Goal: Task Accomplishment & Management: Complete application form

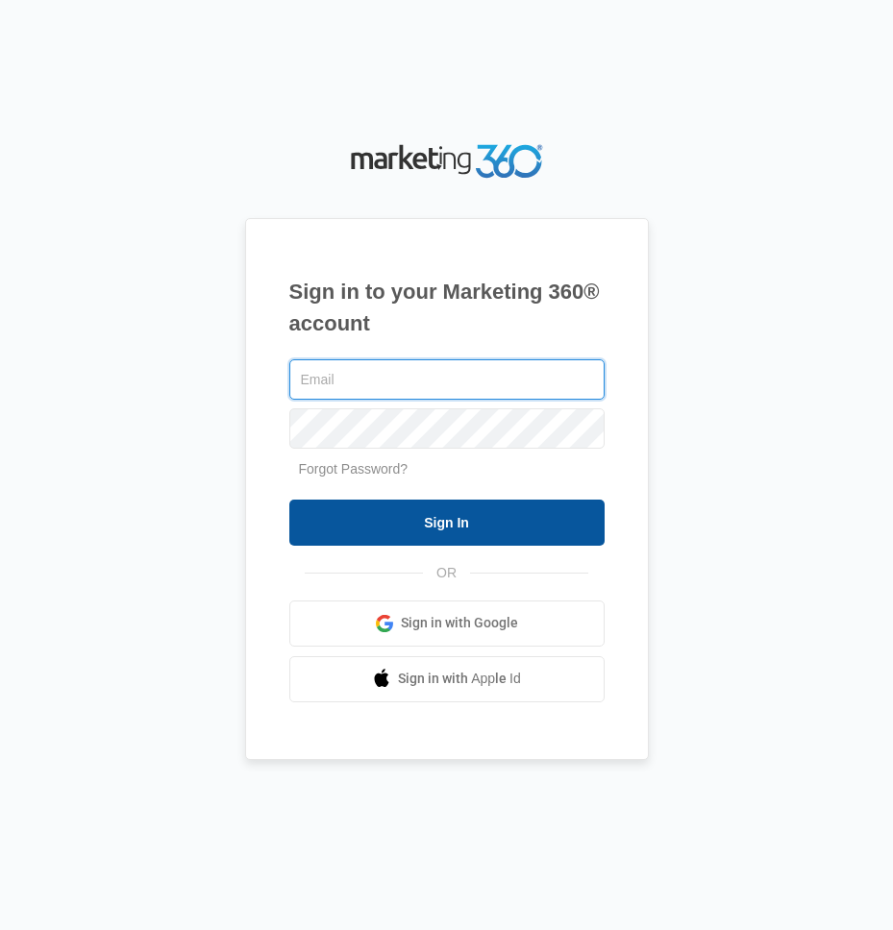
type input "[EMAIL_ADDRESS][DOMAIN_NAME]"
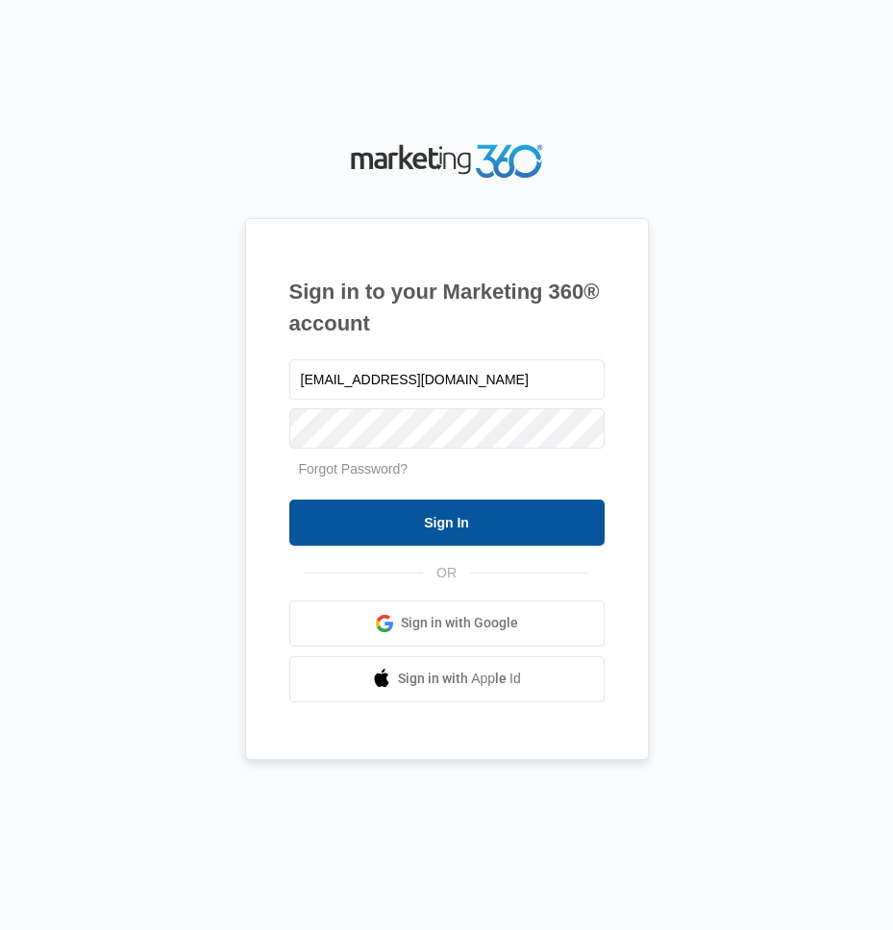
click at [345, 532] on input "Sign In" at bounding box center [446, 523] width 315 height 46
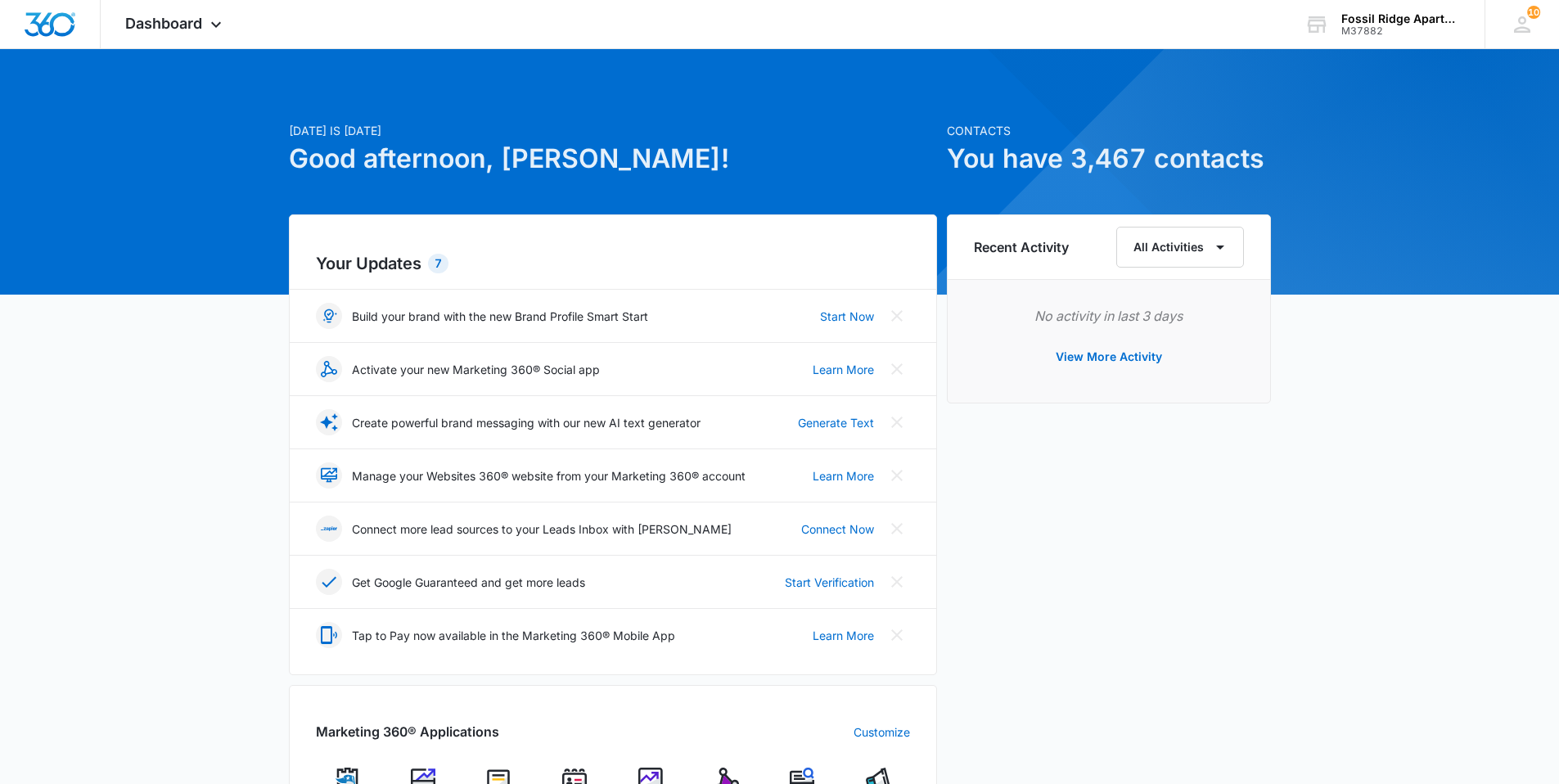
click at [577, 758] on img at bounding box center [574, 780] width 25 height 25
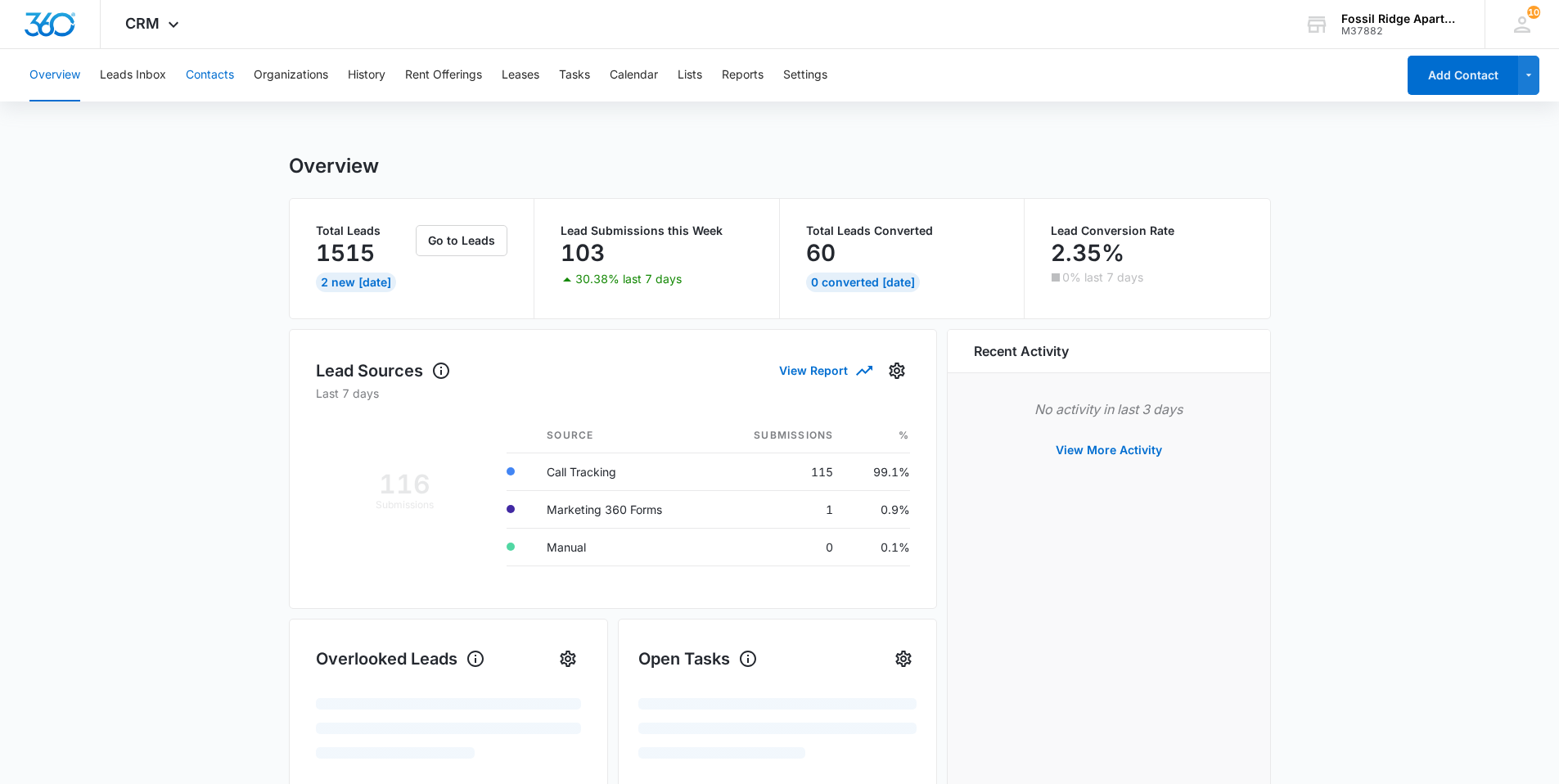
click at [206, 75] on button "Contacts" at bounding box center [209, 76] width 49 height 53
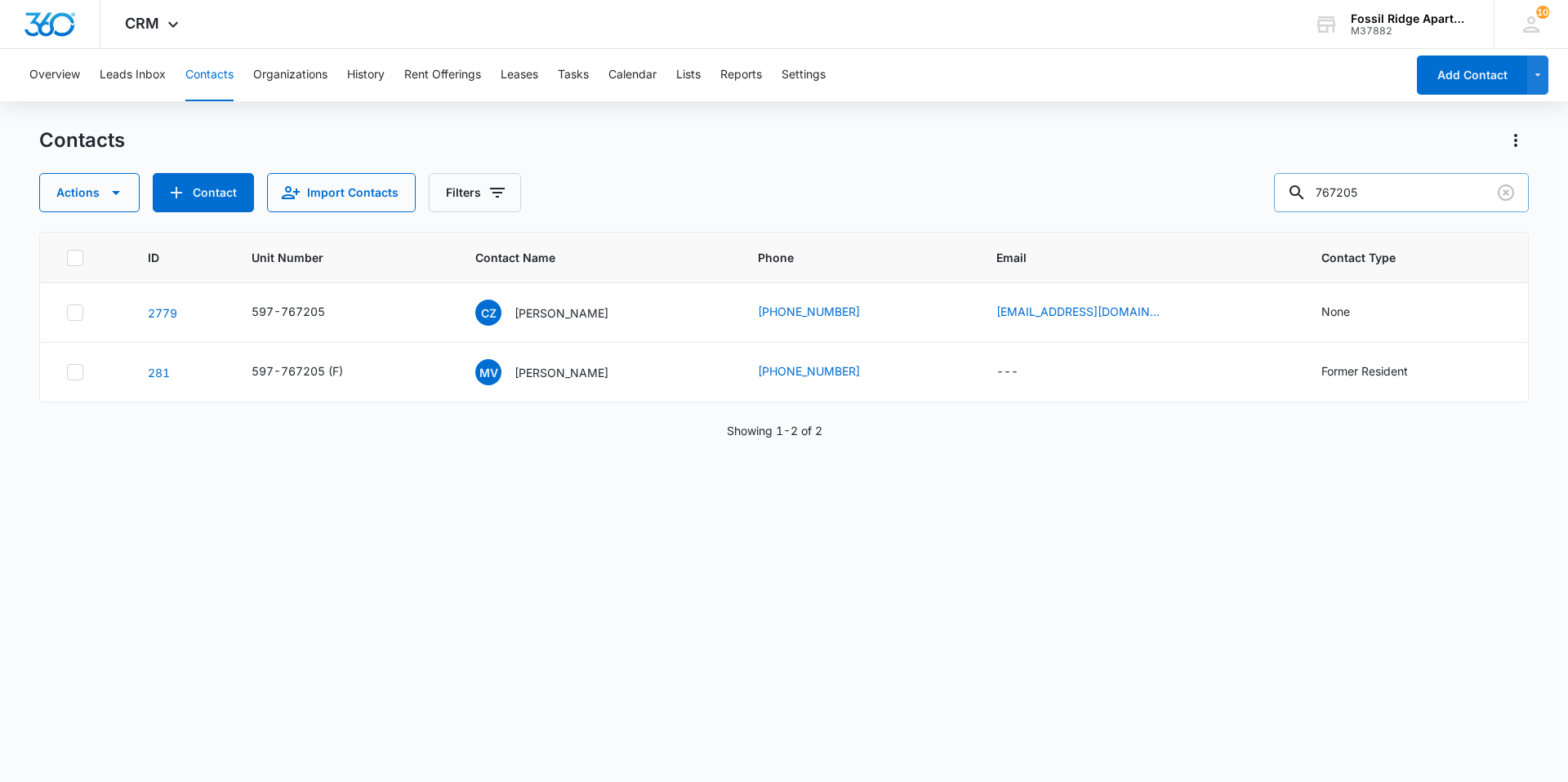
drag, startPoint x: 1380, startPoint y: 191, endPoint x: 1321, endPoint y: 198, distance: 59.4
click at [758, 198] on div "767205" at bounding box center [1402, 193] width 255 height 39
drag, startPoint x: 1355, startPoint y: 156, endPoint x: 1371, endPoint y: 168, distance: 20.0
click at [758, 168] on div "Overview Leads Inbox Contacts Organizations History Rent Offerings Leases Tasks…" at bounding box center [784, 414] width 1568 height 731
drag, startPoint x: 1371, startPoint y: 168, endPoint x: 1377, endPoint y: 193, distance: 25.7
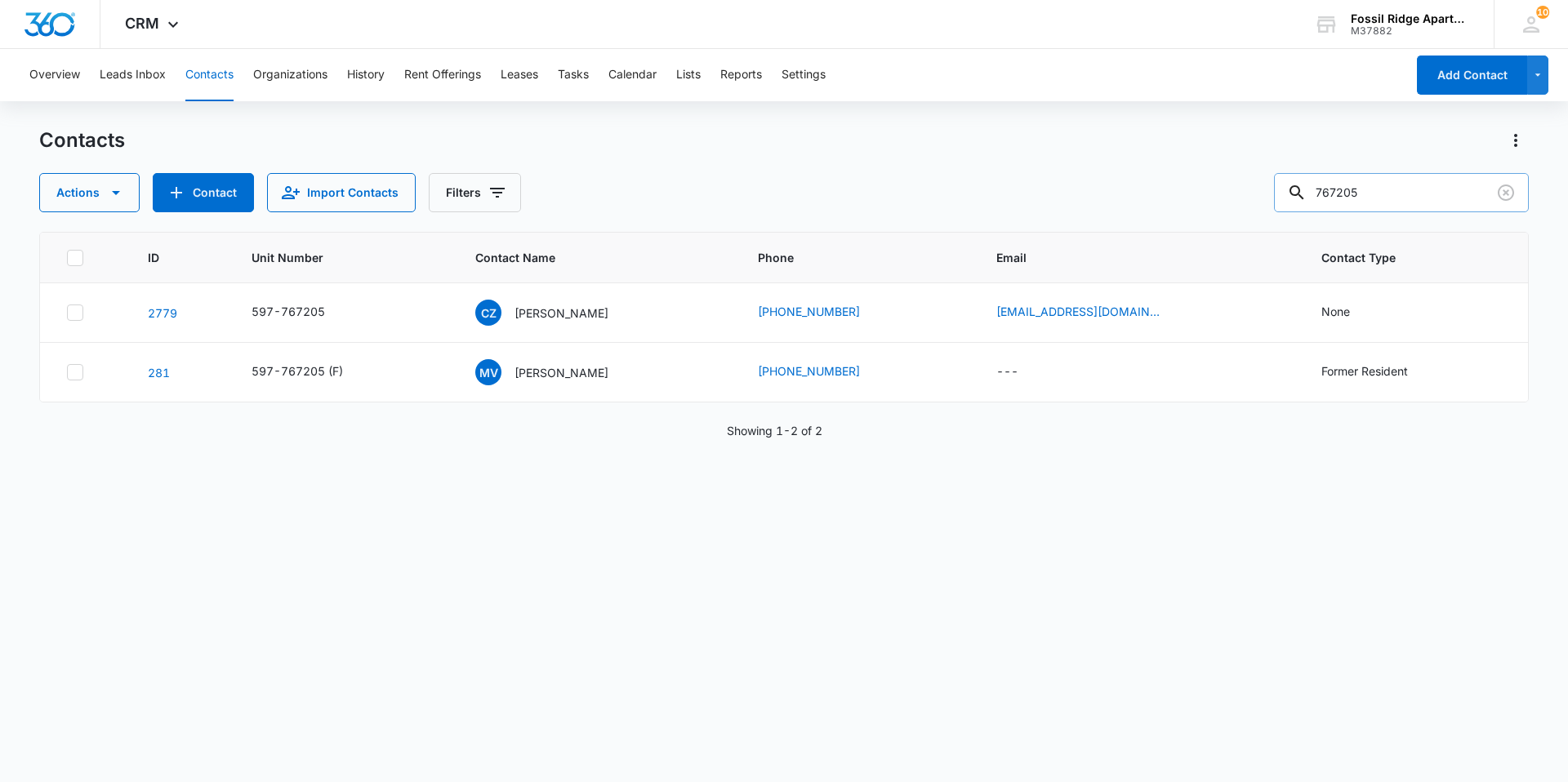
click at [758, 193] on input "767205" at bounding box center [1402, 193] width 255 height 39
drag, startPoint x: 1376, startPoint y: 193, endPoint x: 1312, endPoint y: 193, distance: 64.0
click at [758, 193] on div "767205" at bounding box center [1402, 193] width 255 height 39
type input "981204"
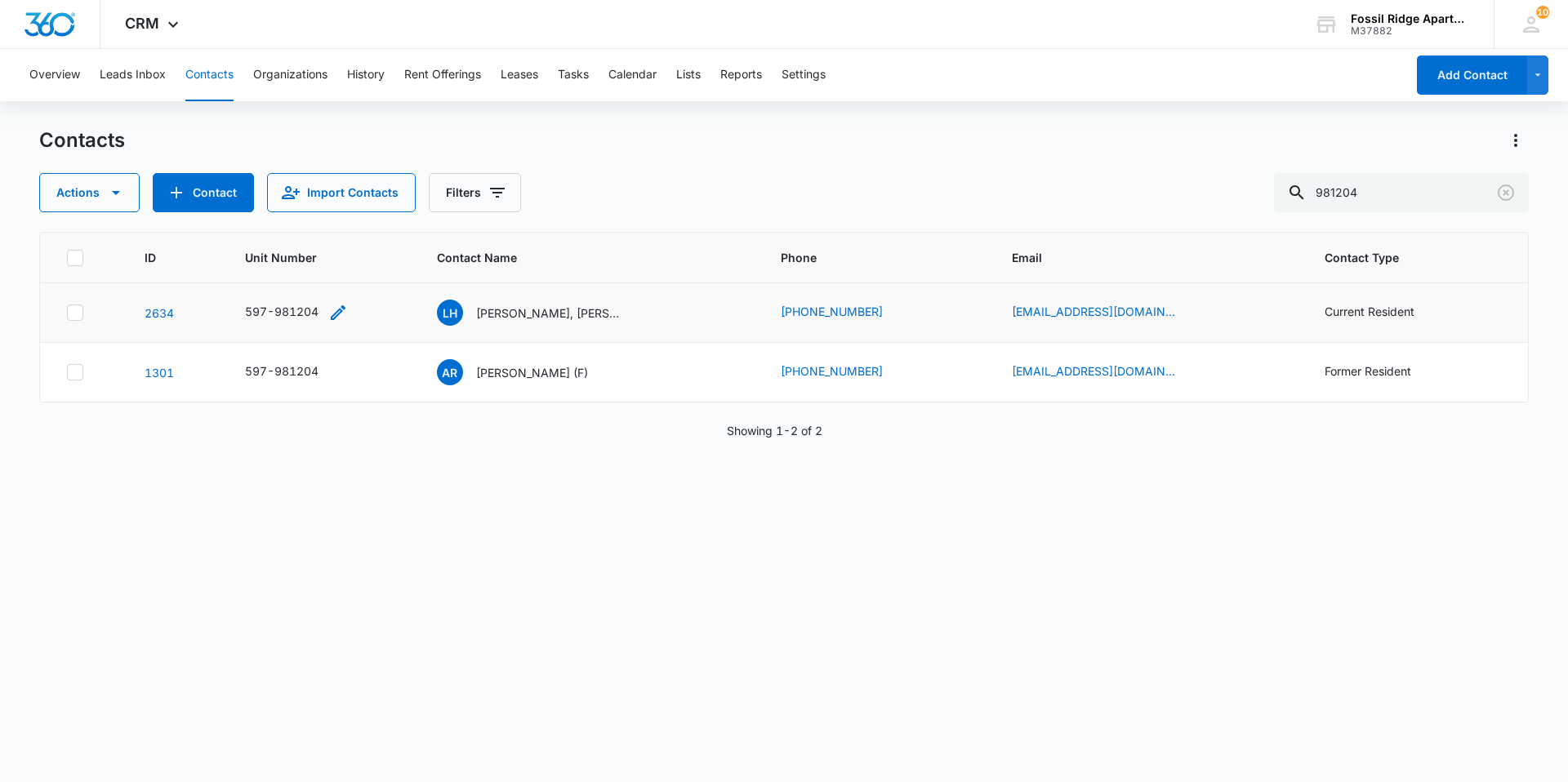
click at [341, 312] on icon "Unit Number - 597-981204 - Select to Edit Field" at bounding box center [337, 312] width 20 height 20
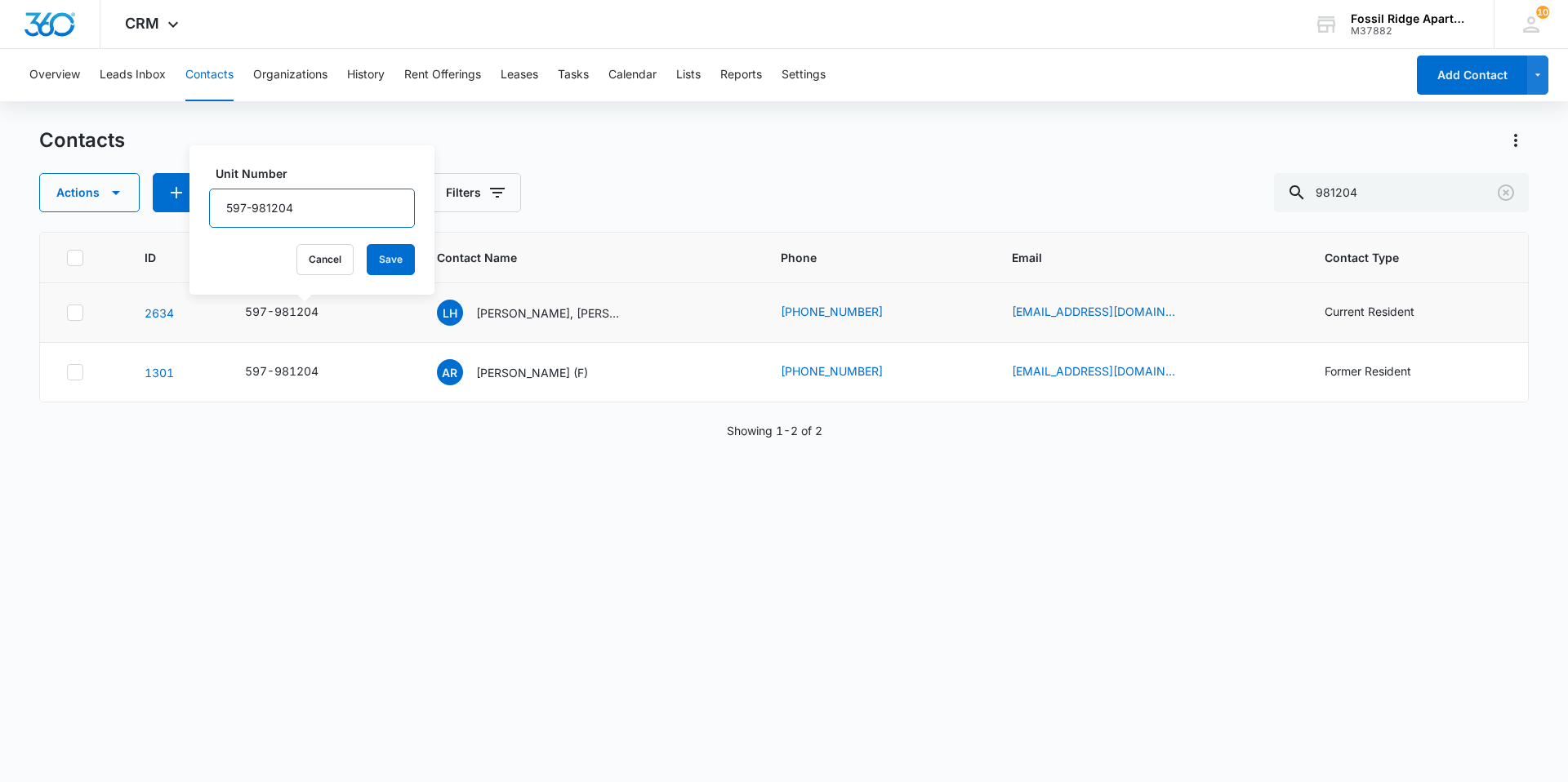
click at [351, 212] on input "597-981204" at bounding box center [312, 208] width 206 height 39
type input "597-981204(F)"
click at [381, 254] on button "Save" at bounding box center [391, 259] width 48 height 31
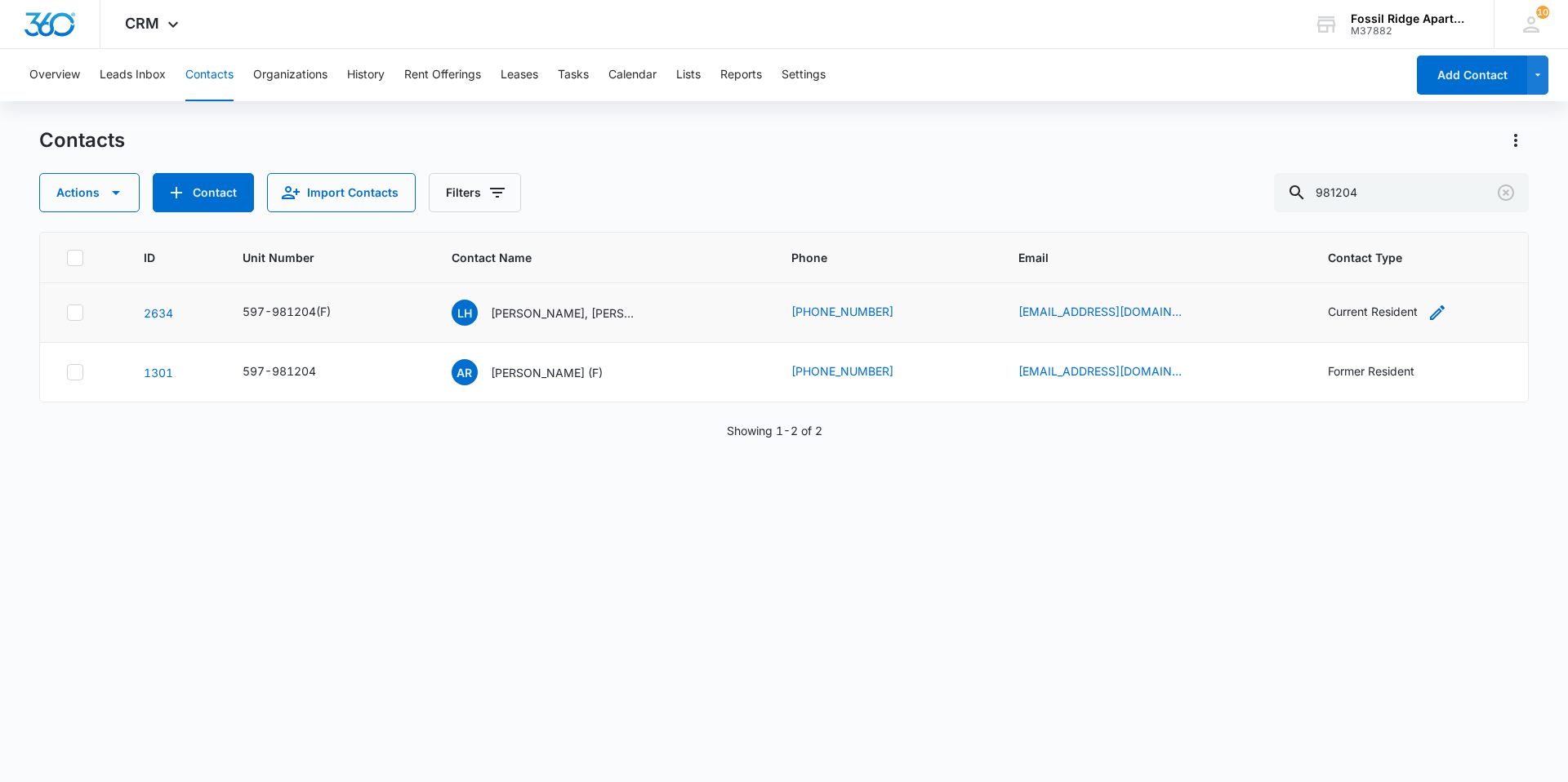
click at [758, 311] on div "Current Resident" at bounding box center [1373, 312] width 90 height 17
click at [758, 205] on div at bounding box center [1446, 207] width 26 height 26
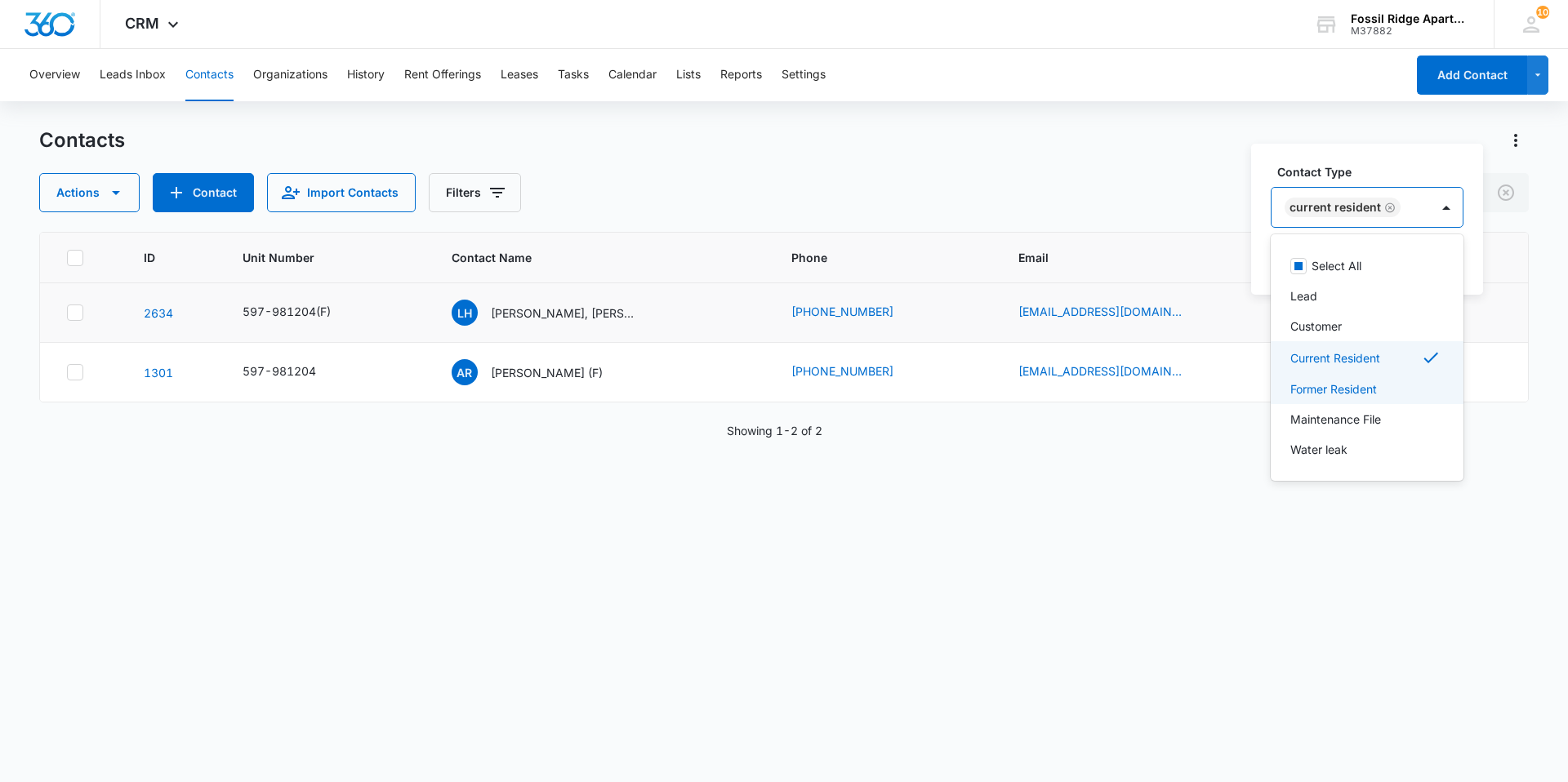
click at [758, 390] on p "Former Resident" at bounding box center [1334, 389] width 87 height 17
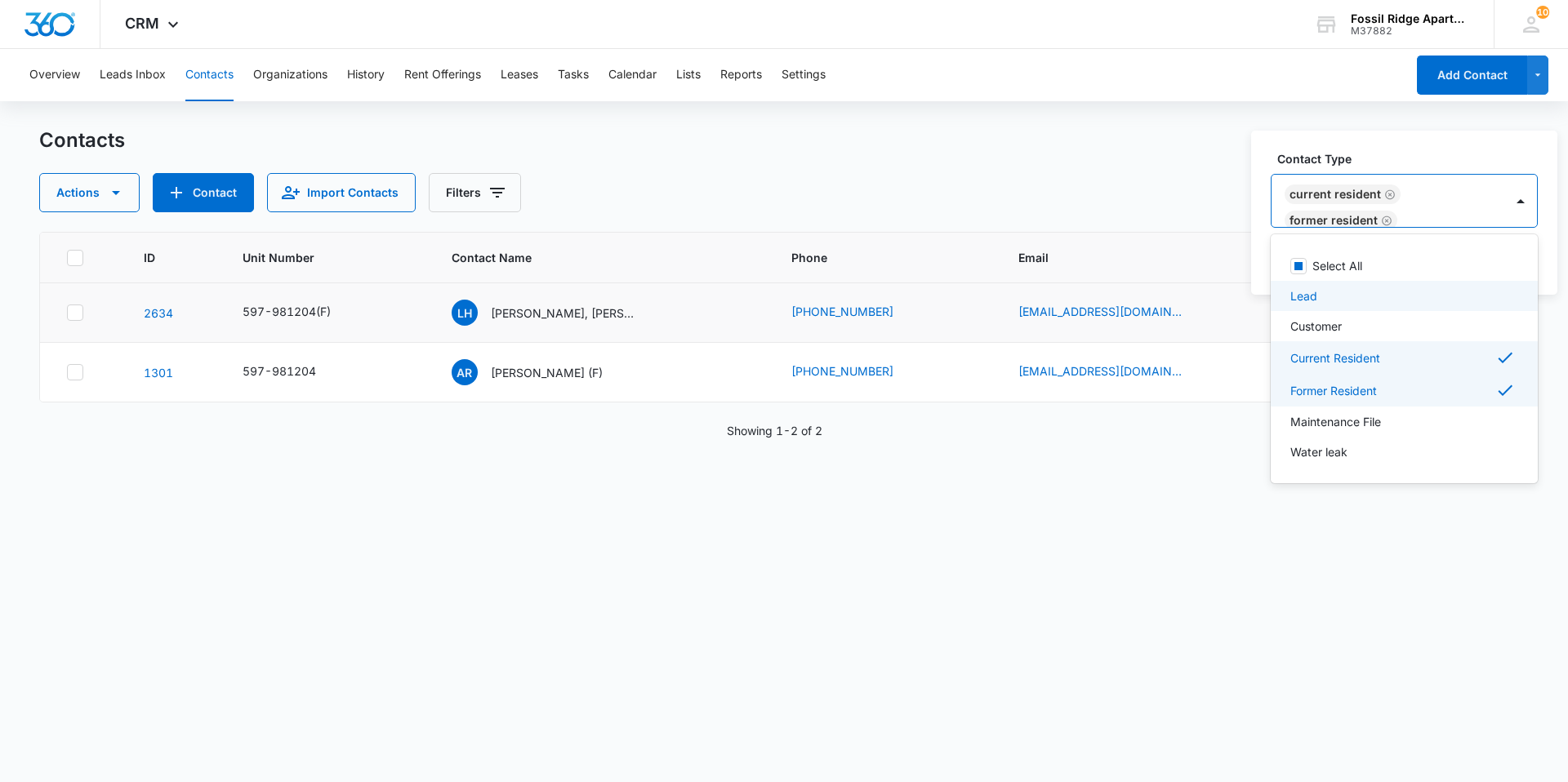
click at [758, 193] on icon "Remove Current Resident" at bounding box center [1389, 194] width 11 height 12
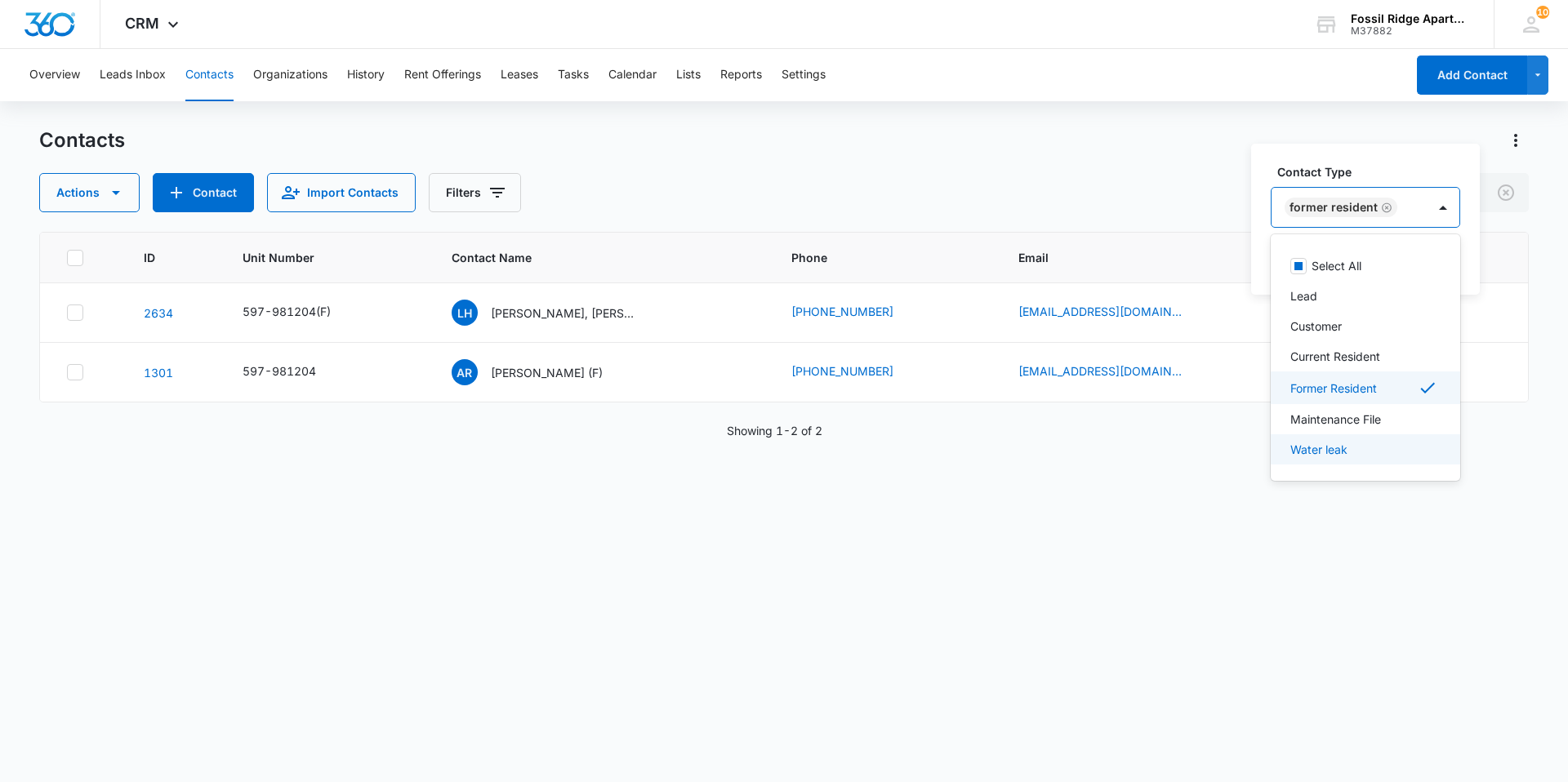
drag, startPoint x: 1422, startPoint y: 603, endPoint x: 1433, endPoint y: 582, distance: 23.7
click at [758, 597] on div "ID Unit Number Contact Name Phone Email Contact Type 2634 597-981204(F) LH Loga…" at bounding box center [783, 496] width 1489 height 529
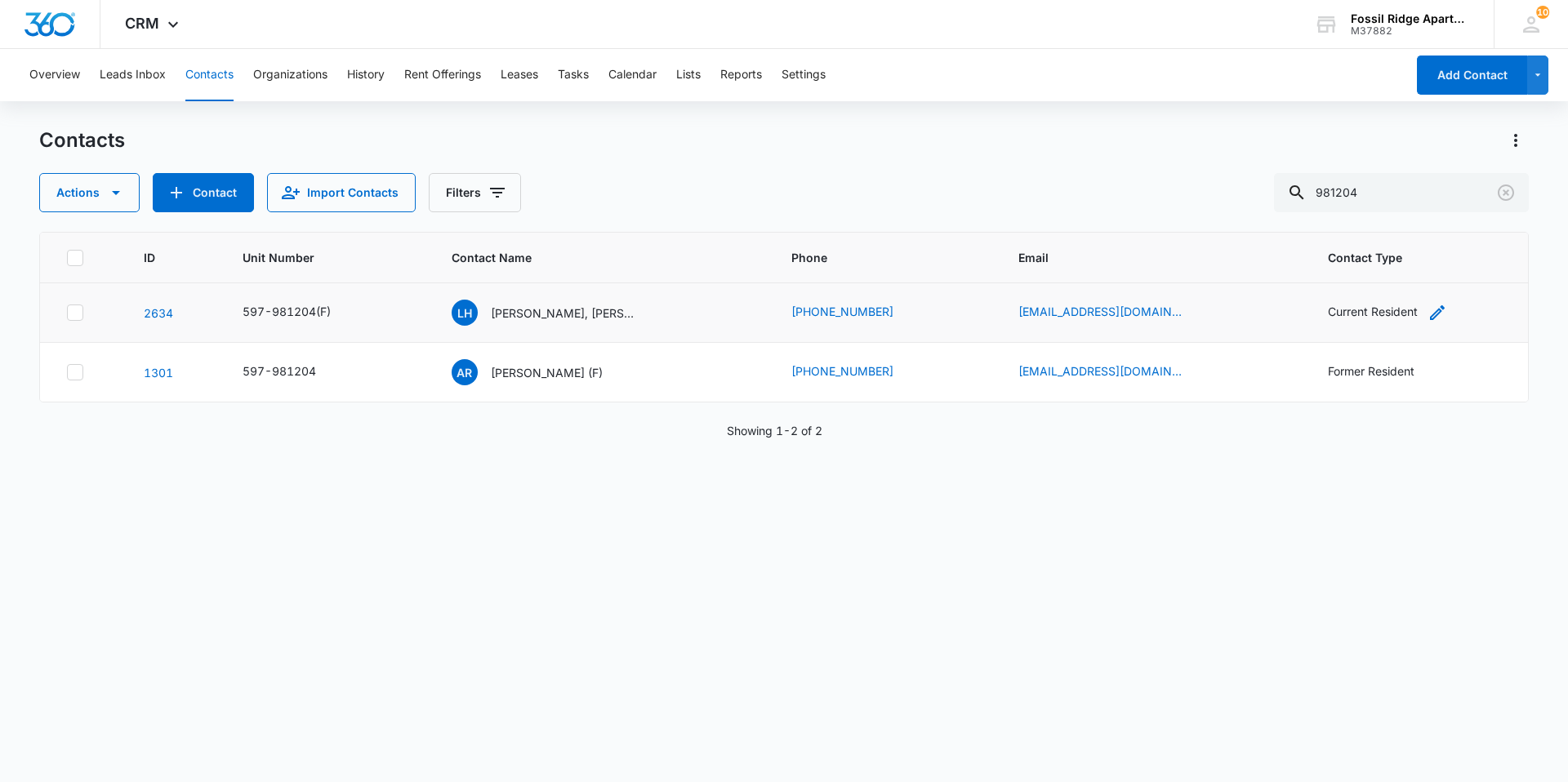
click at [758, 312] on div "Current Resident" at bounding box center [1373, 312] width 90 height 17
click at [758, 261] on button "Save" at bounding box center [1436, 259] width 48 height 31
click at [572, 74] on button "Tasks" at bounding box center [573, 76] width 31 height 53
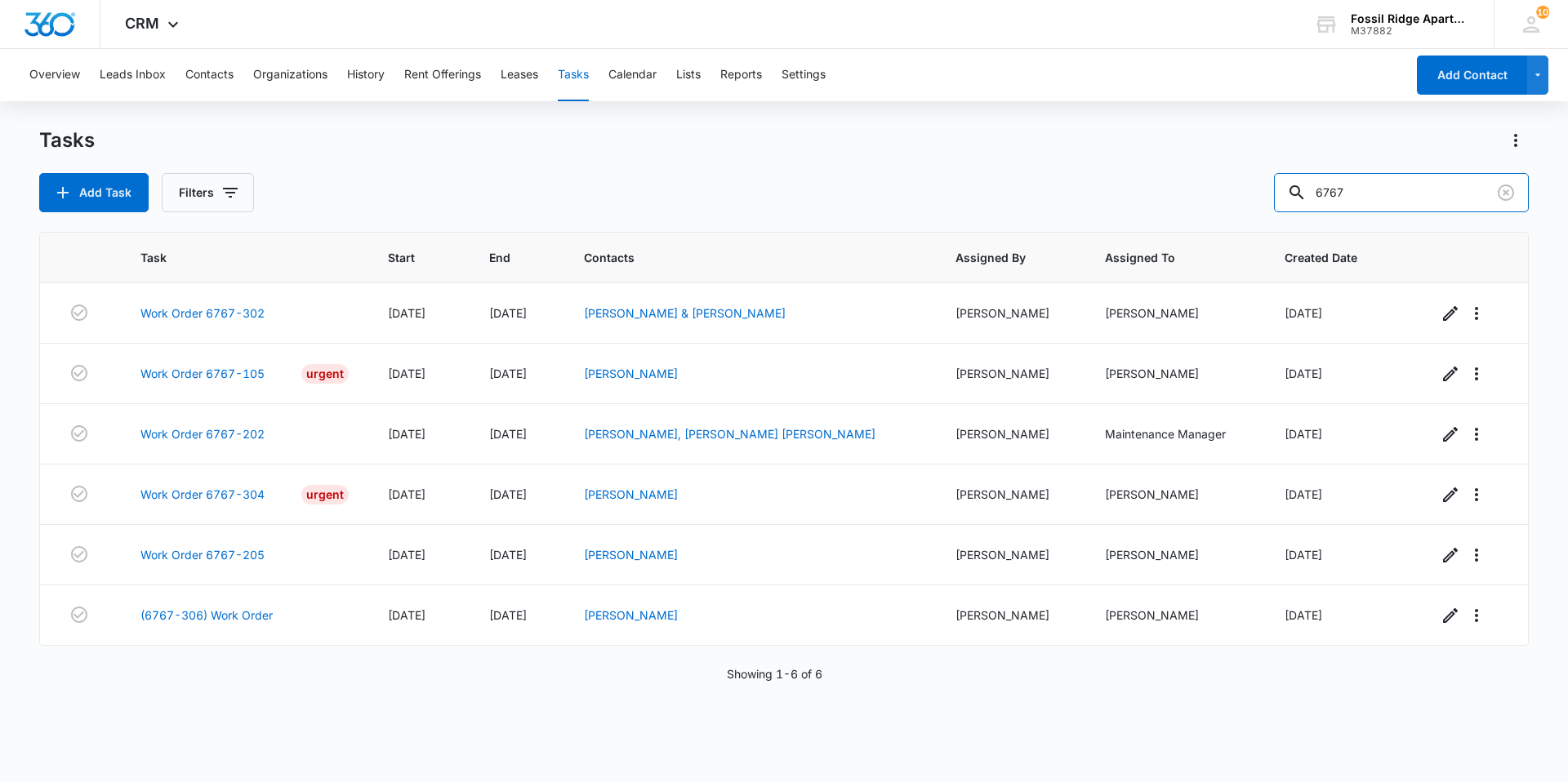
drag, startPoint x: 1374, startPoint y: 198, endPoint x: 1272, endPoint y: 200, distance: 102.0
click at [758, 200] on div "Add Task Filters 6767" at bounding box center [783, 193] width 1489 height 39
type input "981204"
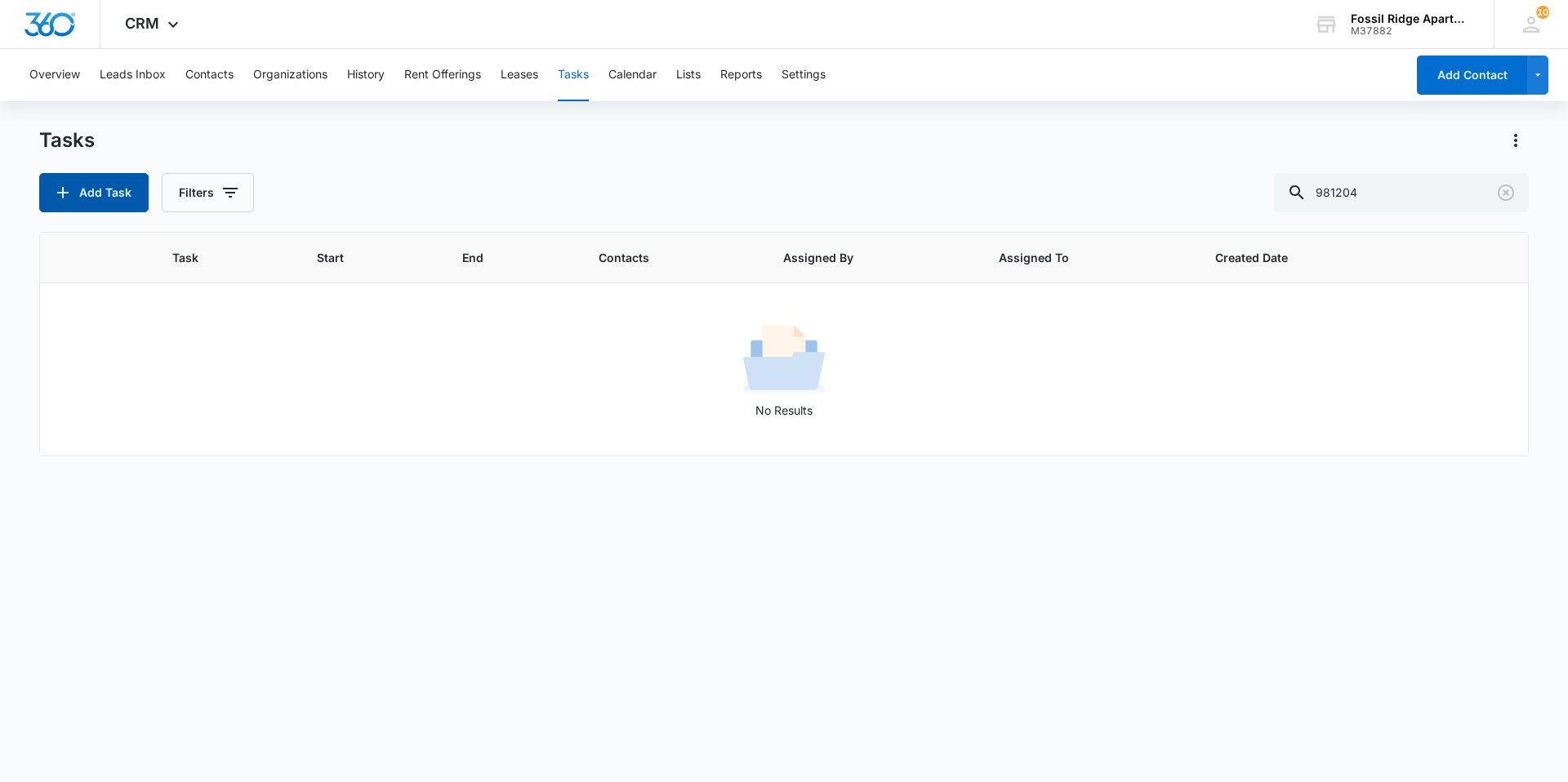
click at [62, 189] on icon "button" at bounding box center [62, 192] width 11 height 11
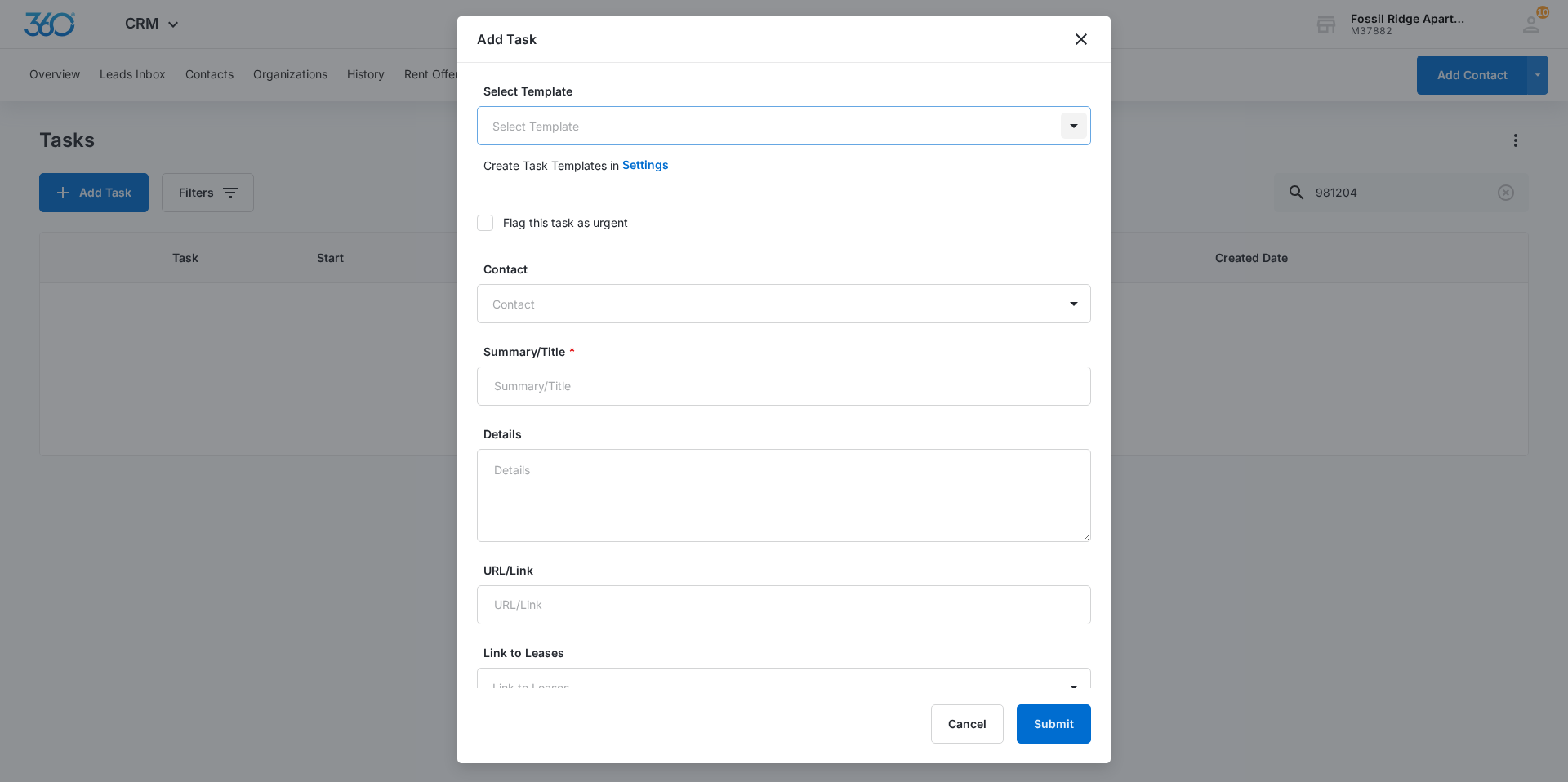
click at [758, 128] on body "CRM Apps Reputation Websites Forms CRM Email Social Content Ads Intelligence Fi…" at bounding box center [784, 391] width 1568 height 782
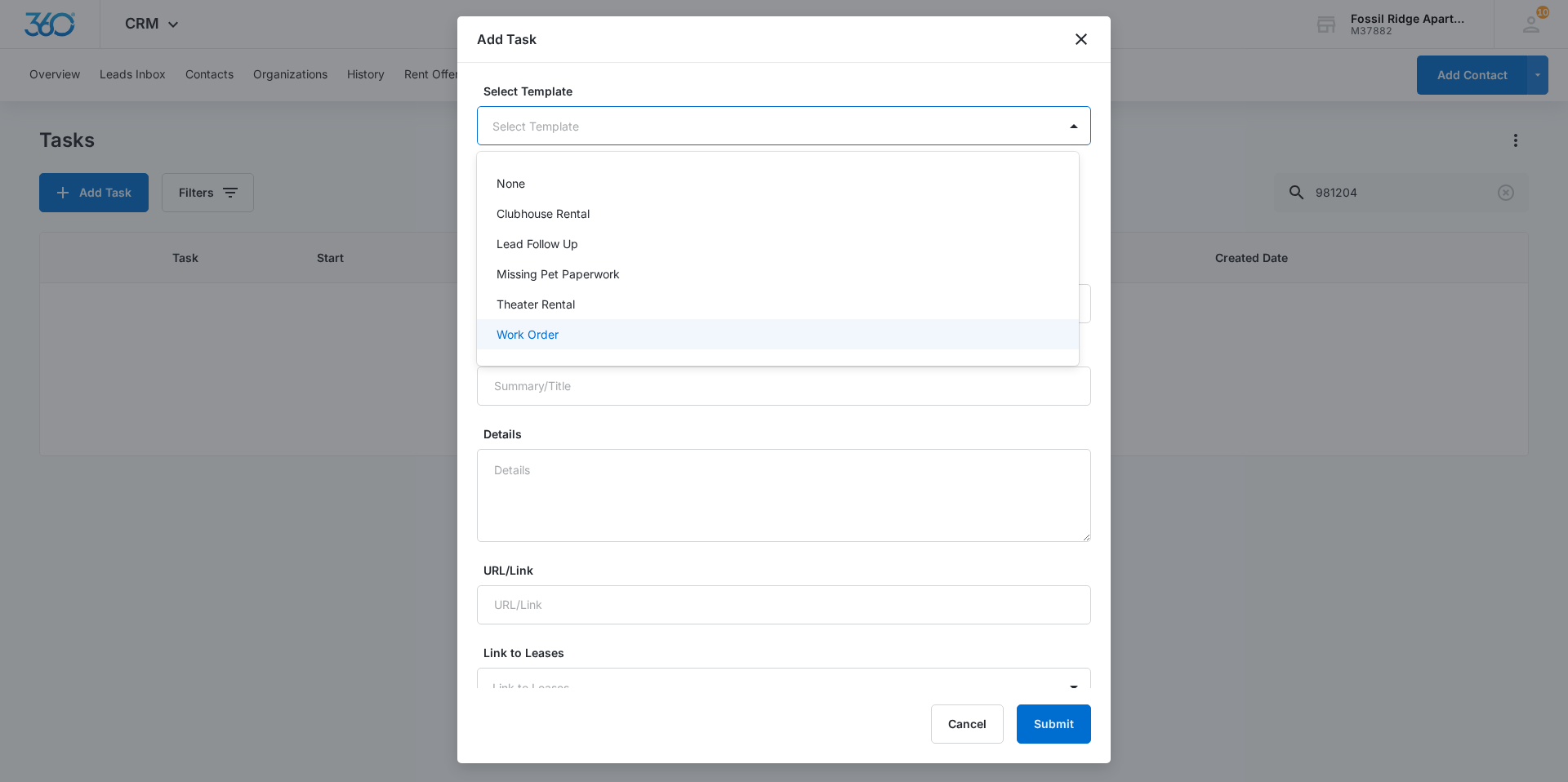
click at [514, 327] on p "Work Order" at bounding box center [527, 335] width 62 height 17
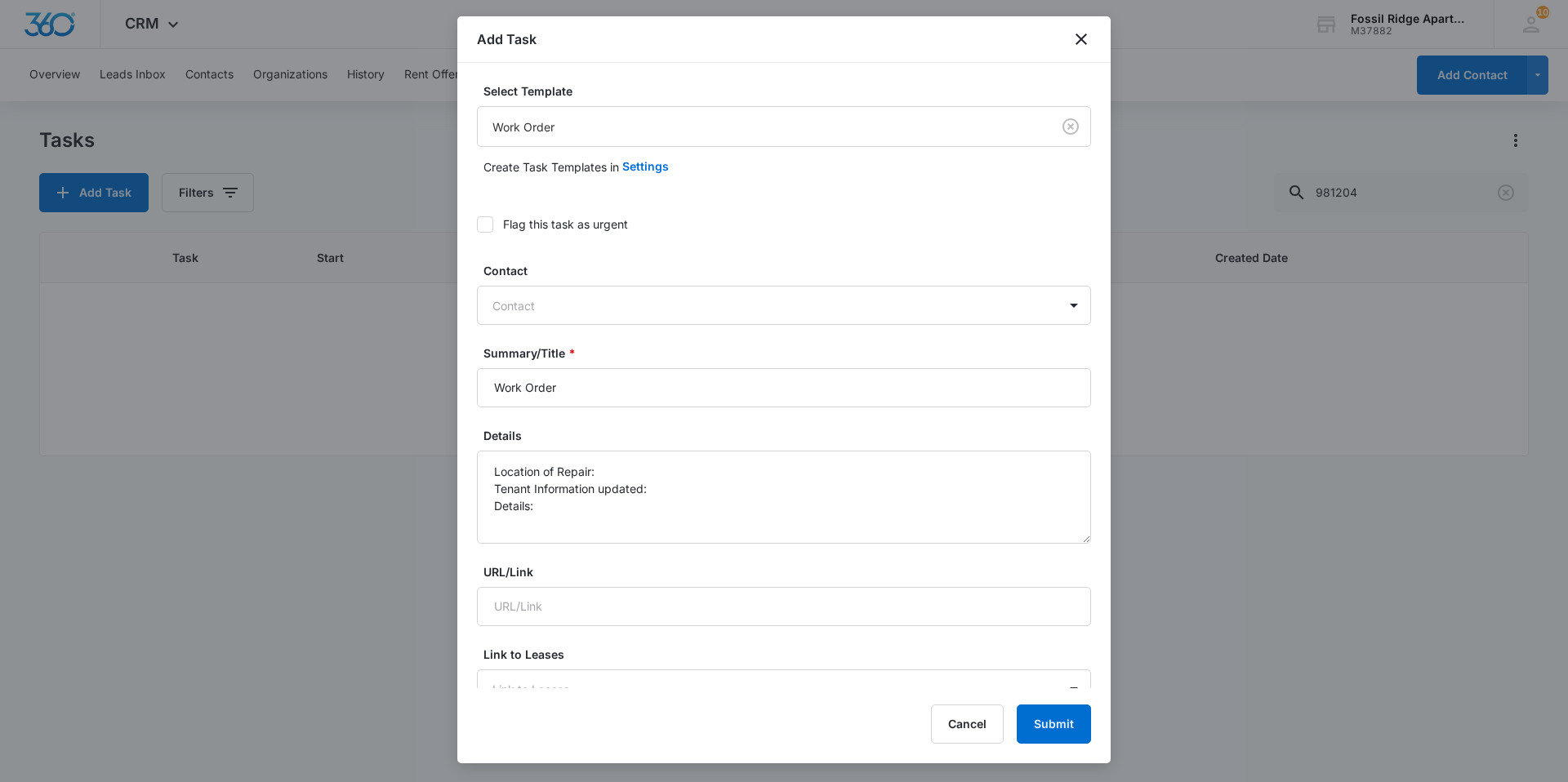
click at [489, 223] on icon at bounding box center [484, 224] width 14 height 14
click at [477, 224] on input "Flag this task as urgent" at bounding box center [477, 224] width 0 height 0
click at [584, 394] on input "Work Order" at bounding box center [783, 388] width 614 height 39
type input "Work Order 6981-204"
click at [606, 470] on textarea "Location of Repair: Tenant Information updated: Details:" at bounding box center [783, 498] width 614 height 93
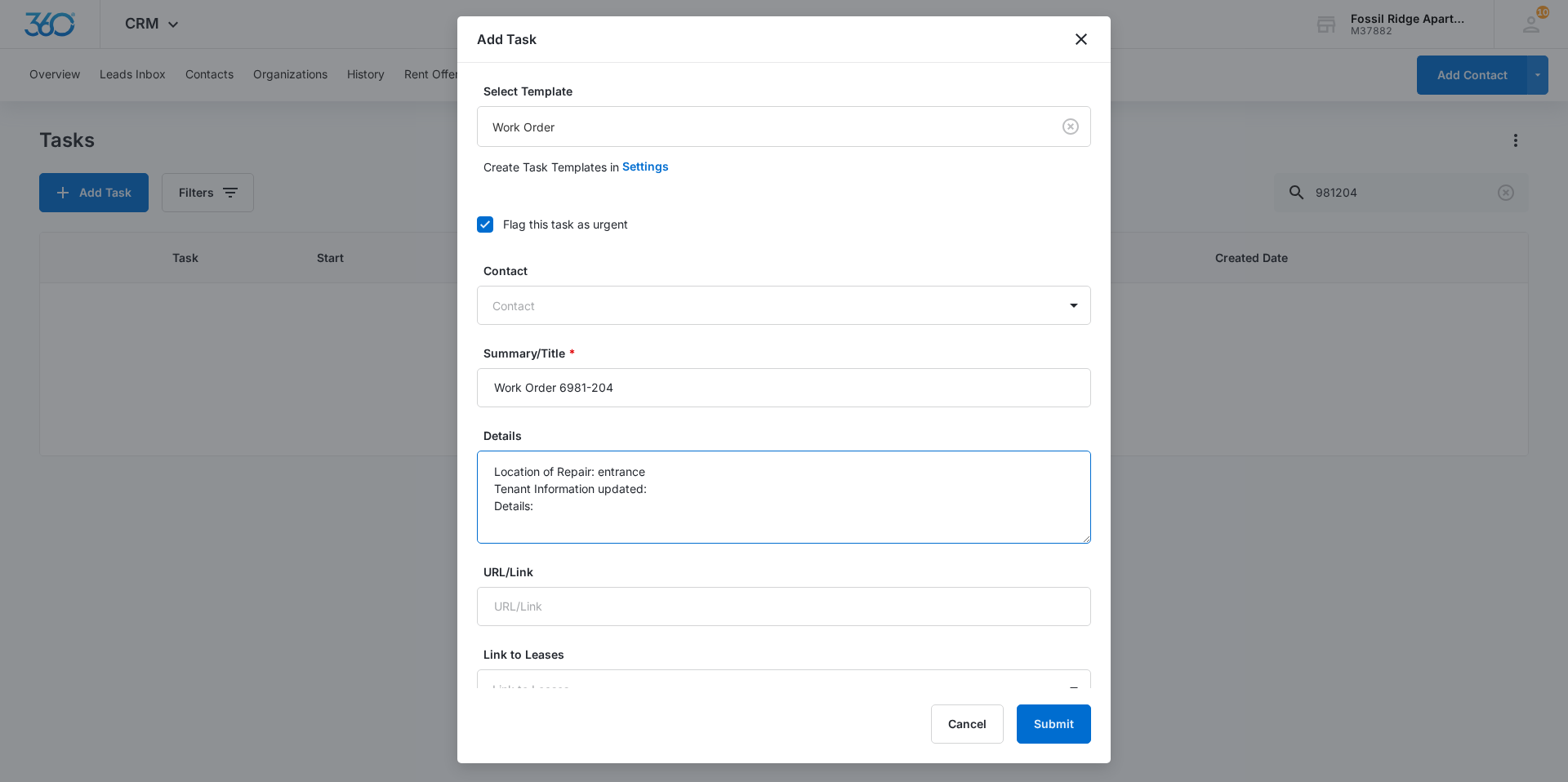
click at [662, 484] on textarea "Location of Repair: entrance Tenant Information updated: Details:" at bounding box center [783, 498] width 614 height 93
click at [568, 514] on textarea "Location of Repair: entrance Tenant Information updated: no Details:" at bounding box center [783, 498] width 614 height 93
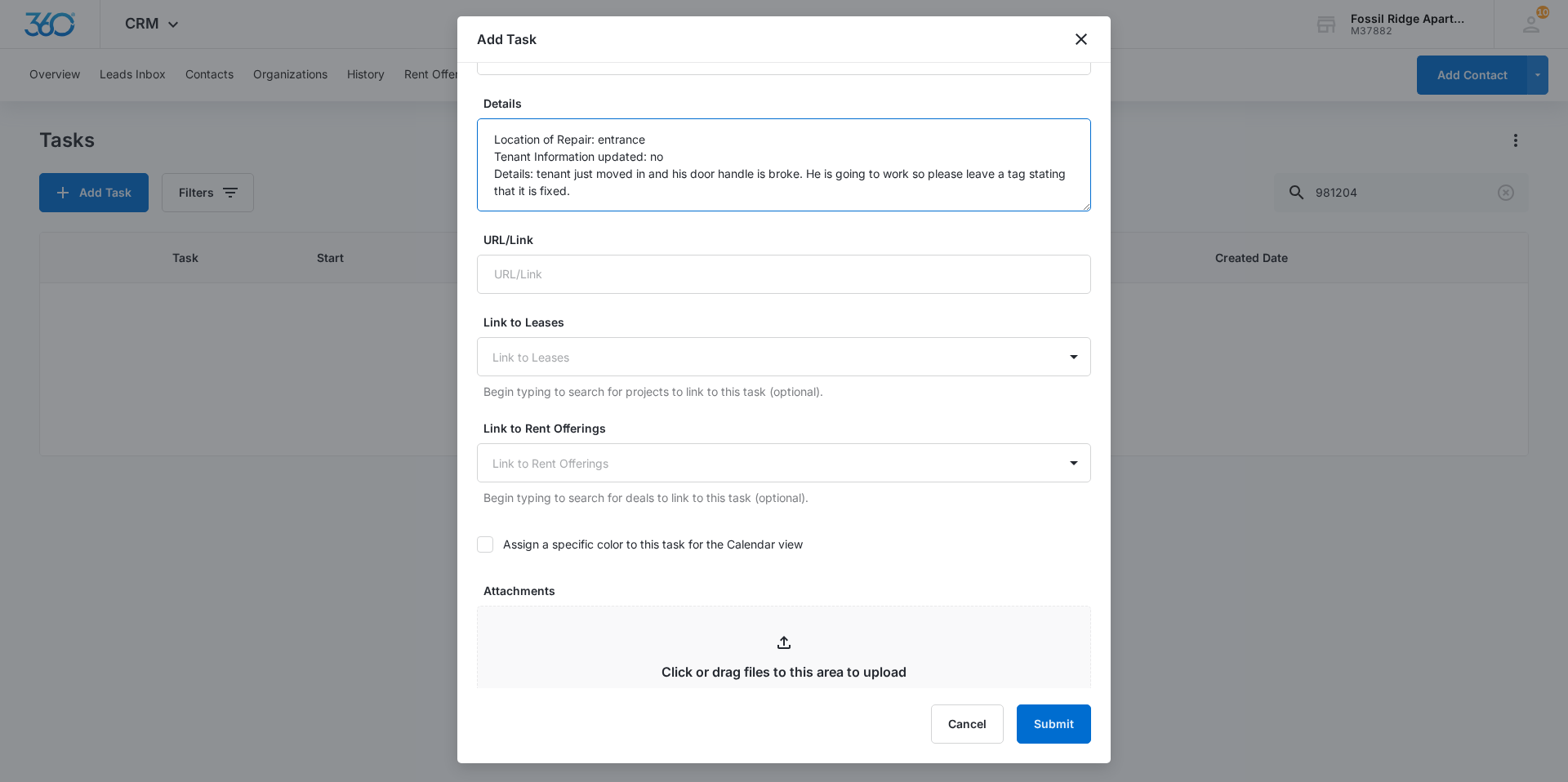
scroll to position [490, 0]
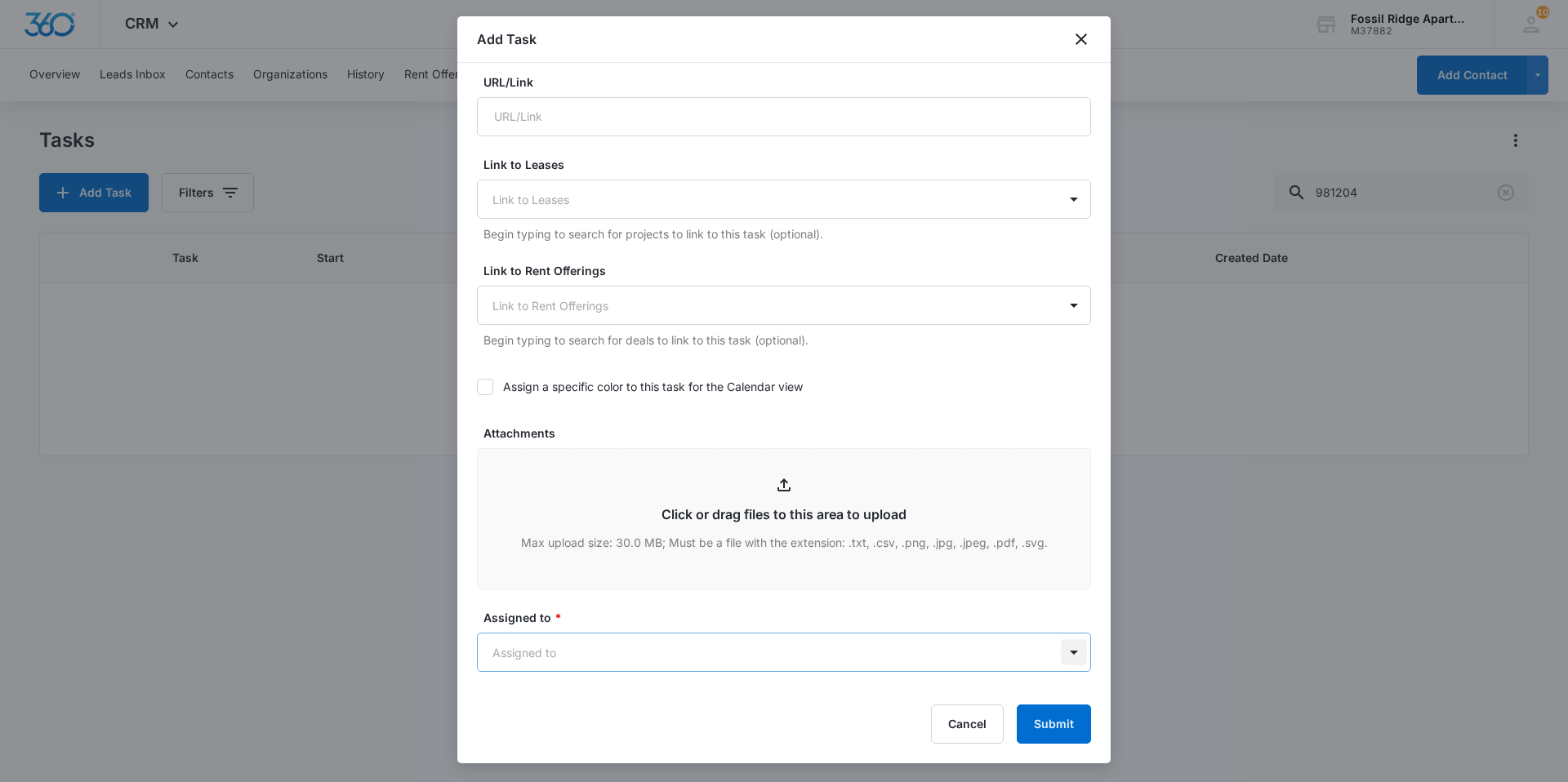
type textarea "Location of Repair: entrance Tenant Information updated: no Details: tenant jus…"
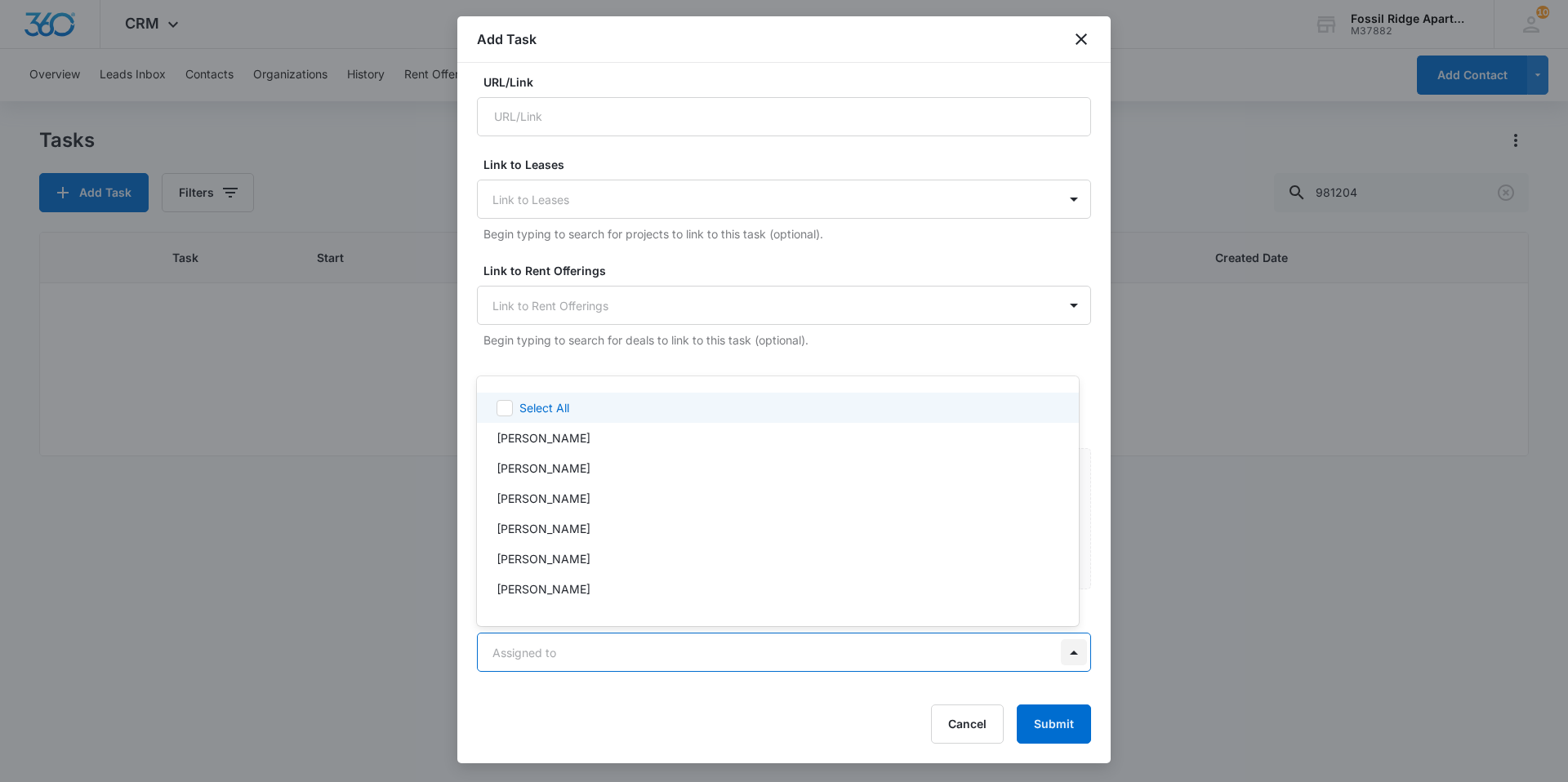
click at [758, 647] on body "CRM Apps Reputation Websites Forms CRM Email Social Content Ads Intelligence Fi…" at bounding box center [784, 391] width 1568 height 782
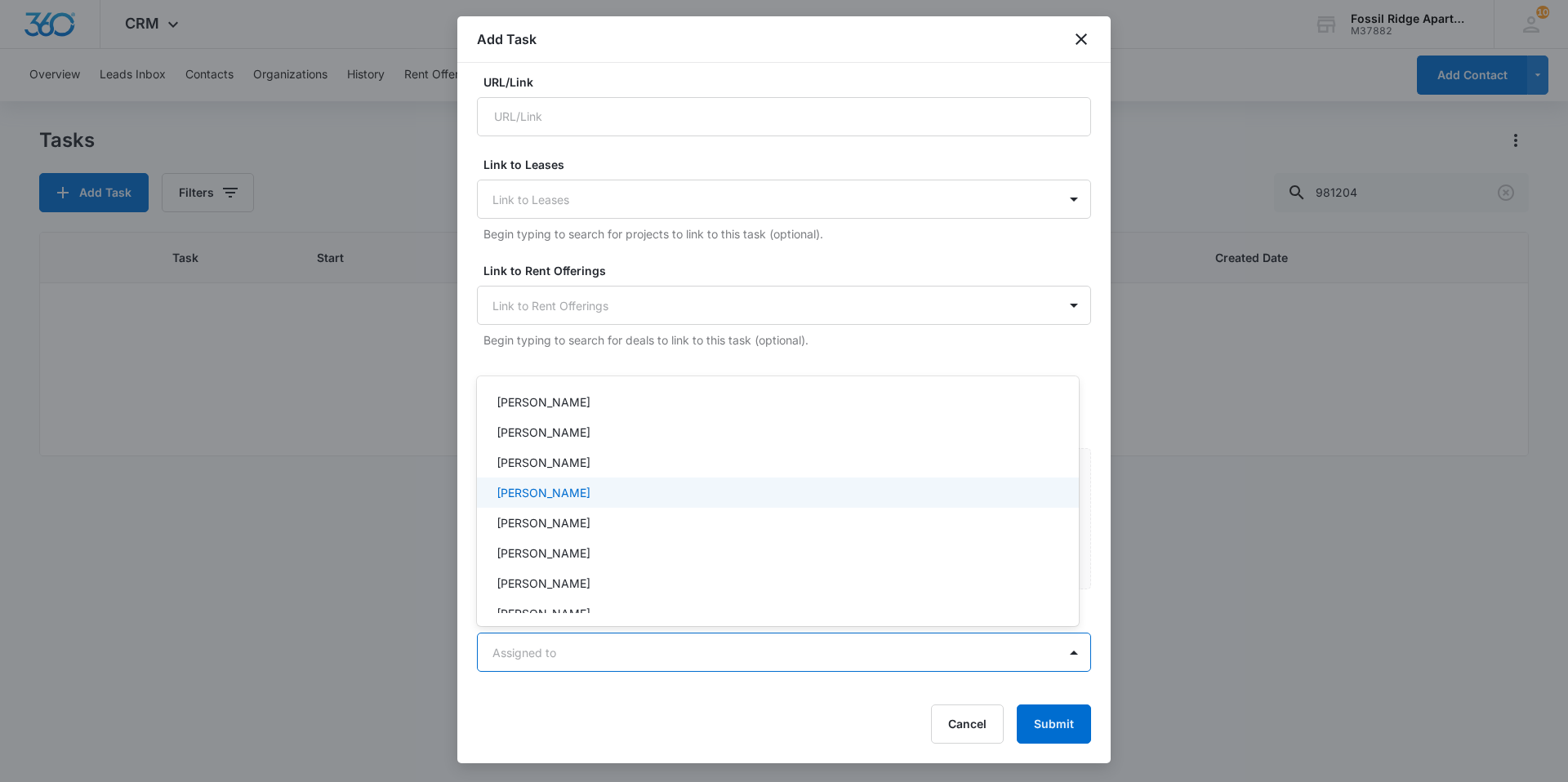
scroll to position [276, 0]
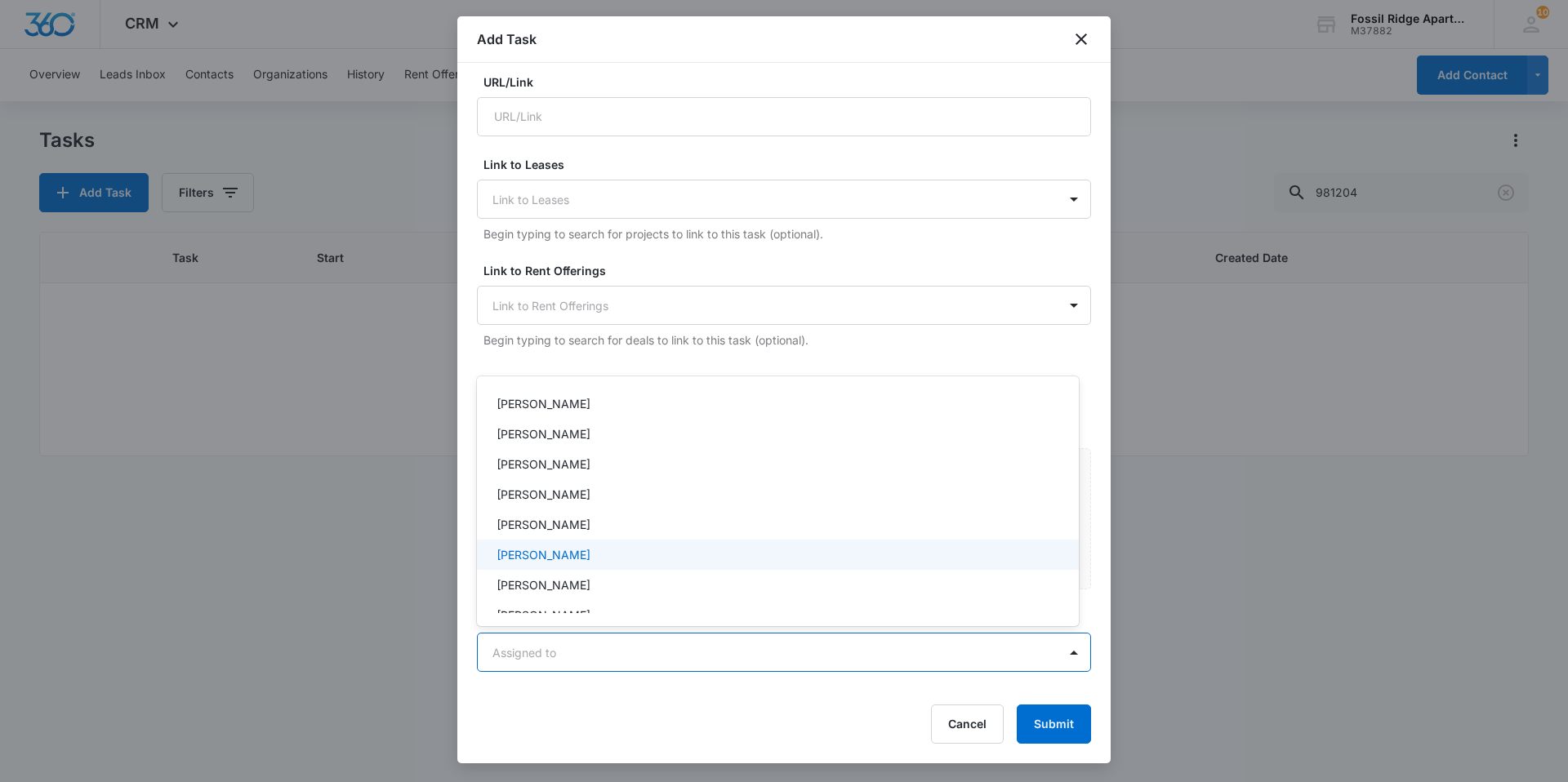
click at [521, 556] on p "Leotis Johnson" at bounding box center [543, 554] width 94 height 17
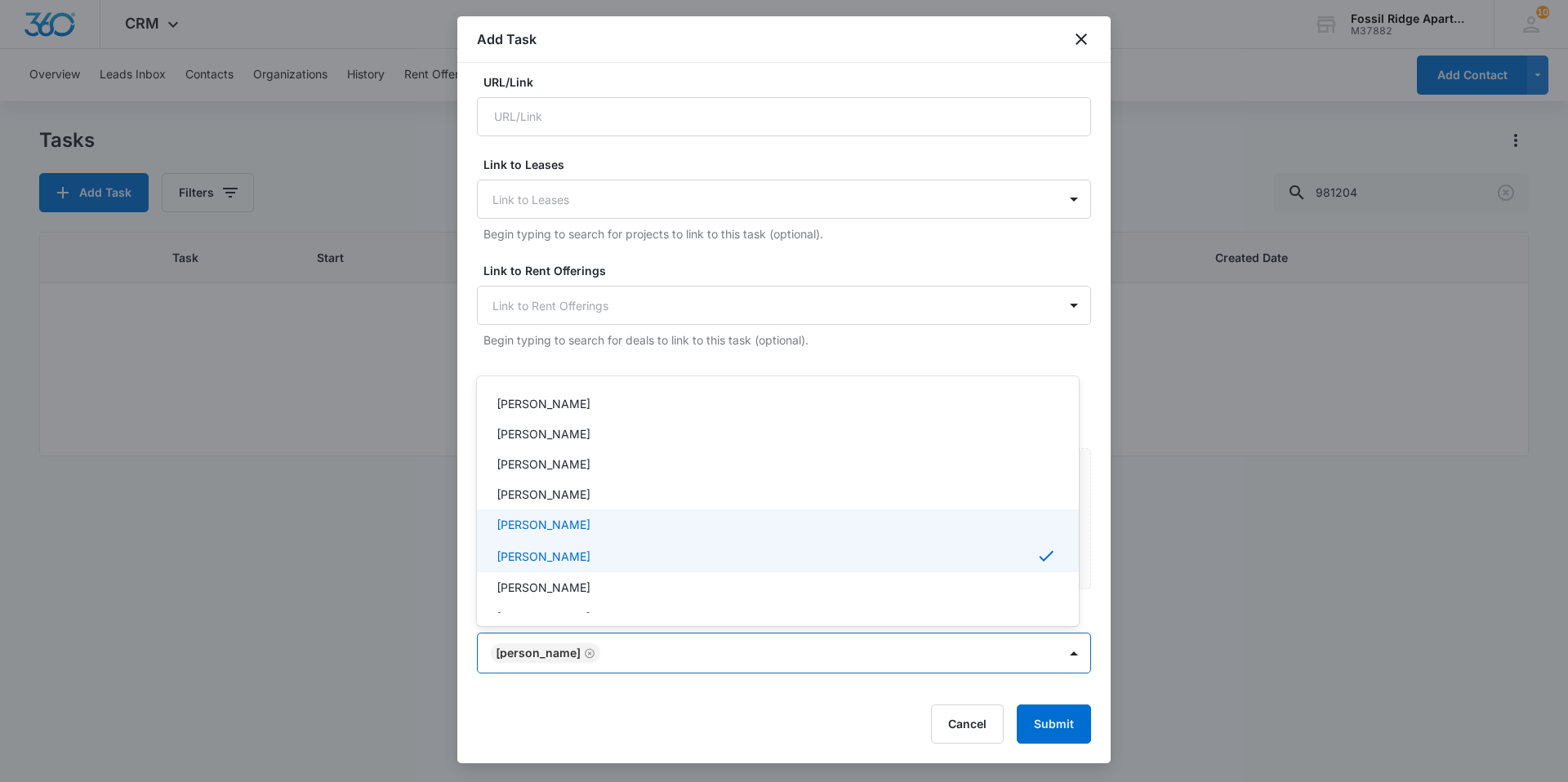
click at [679, 515] on div "Lauren Hilario" at bounding box center [777, 525] width 601 height 31
click at [510, 558] on p "Leotis Johnson" at bounding box center [543, 559] width 94 height 17
click at [536, 559] on p "Leotis Johnson" at bounding box center [543, 557] width 94 height 17
click at [577, 650] on div at bounding box center [784, 391] width 1568 height 782
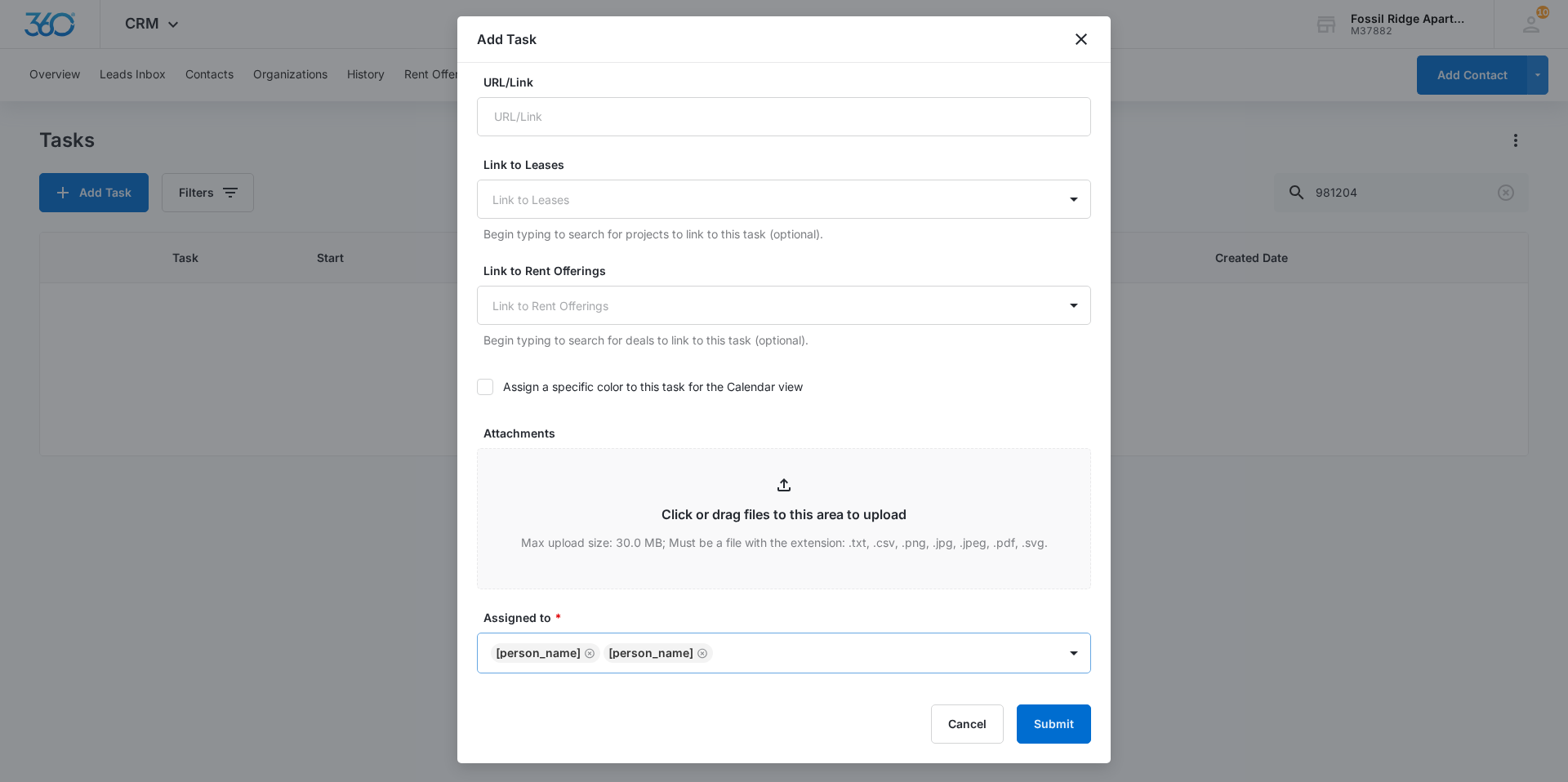
click at [584, 653] on icon "Remove Lauren Hilario" at bounding box center [589, 653] width 10 height 10
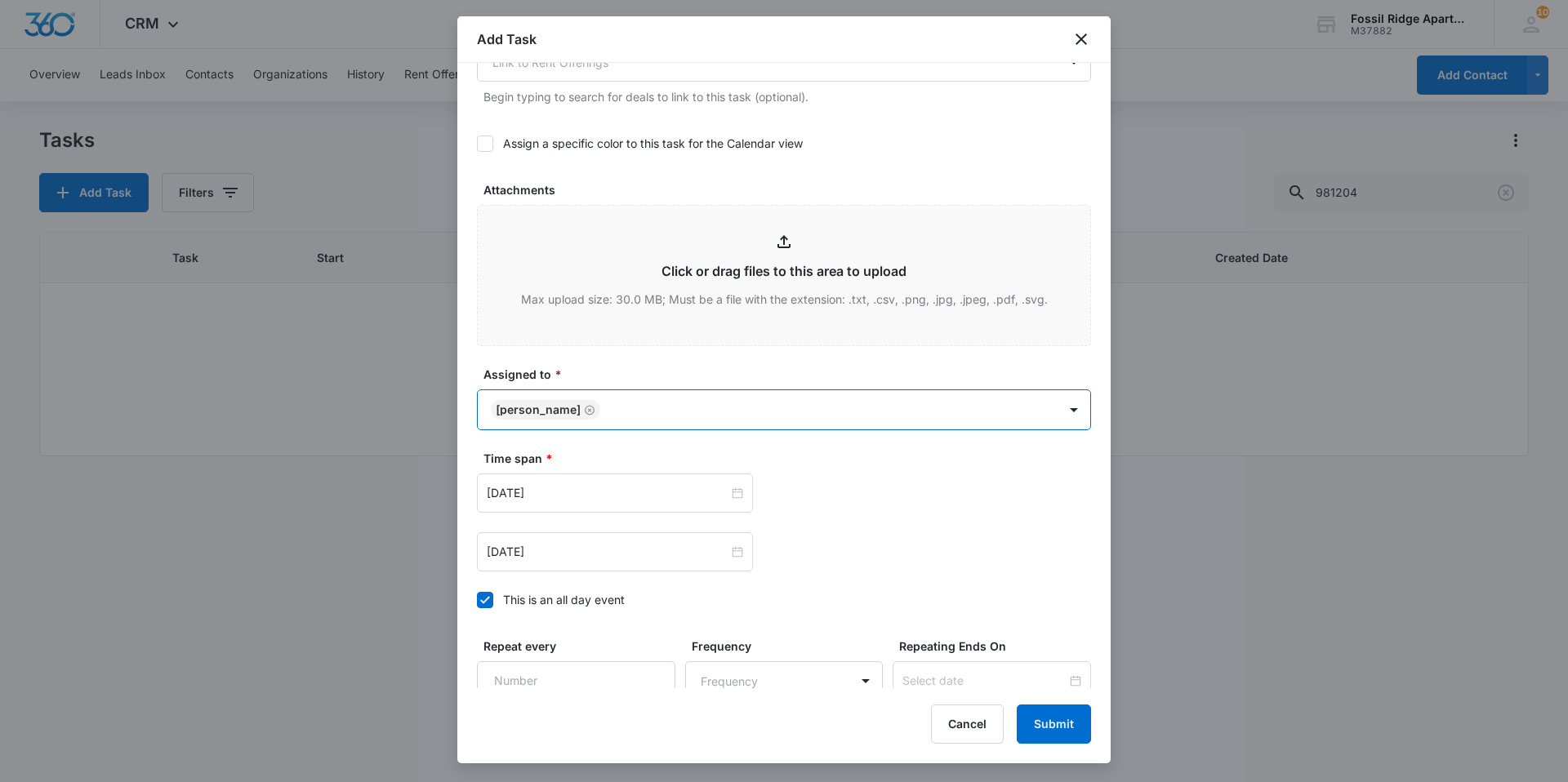
scroll to position [734, 0]
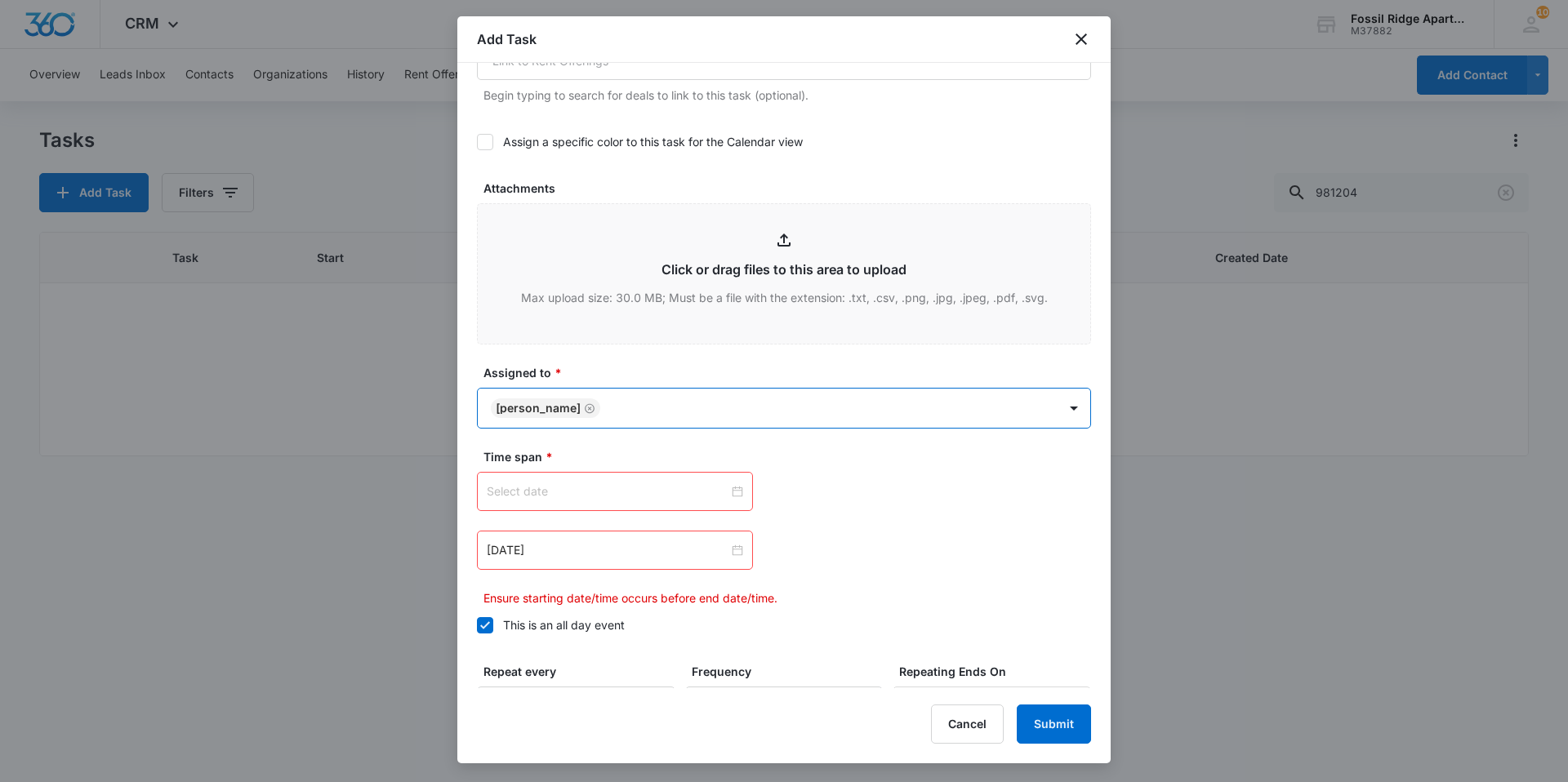
click at [732, 494] on div at bounding box center [615, 491] width 257 height 18
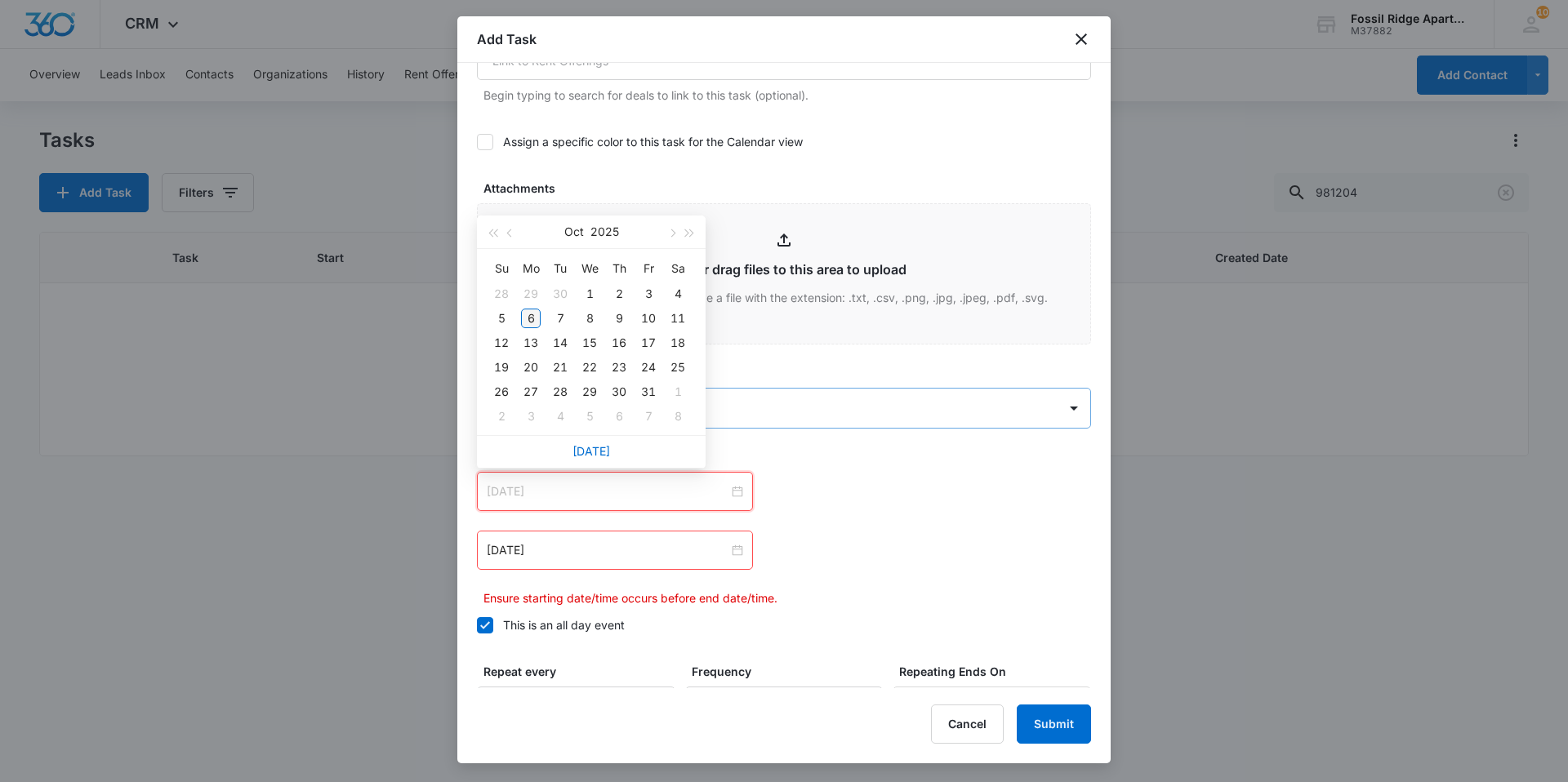
type input "Oct 6, 2025"
click at [535, 323] on div "6" at bounding box center [530, 318] width 20 height 20
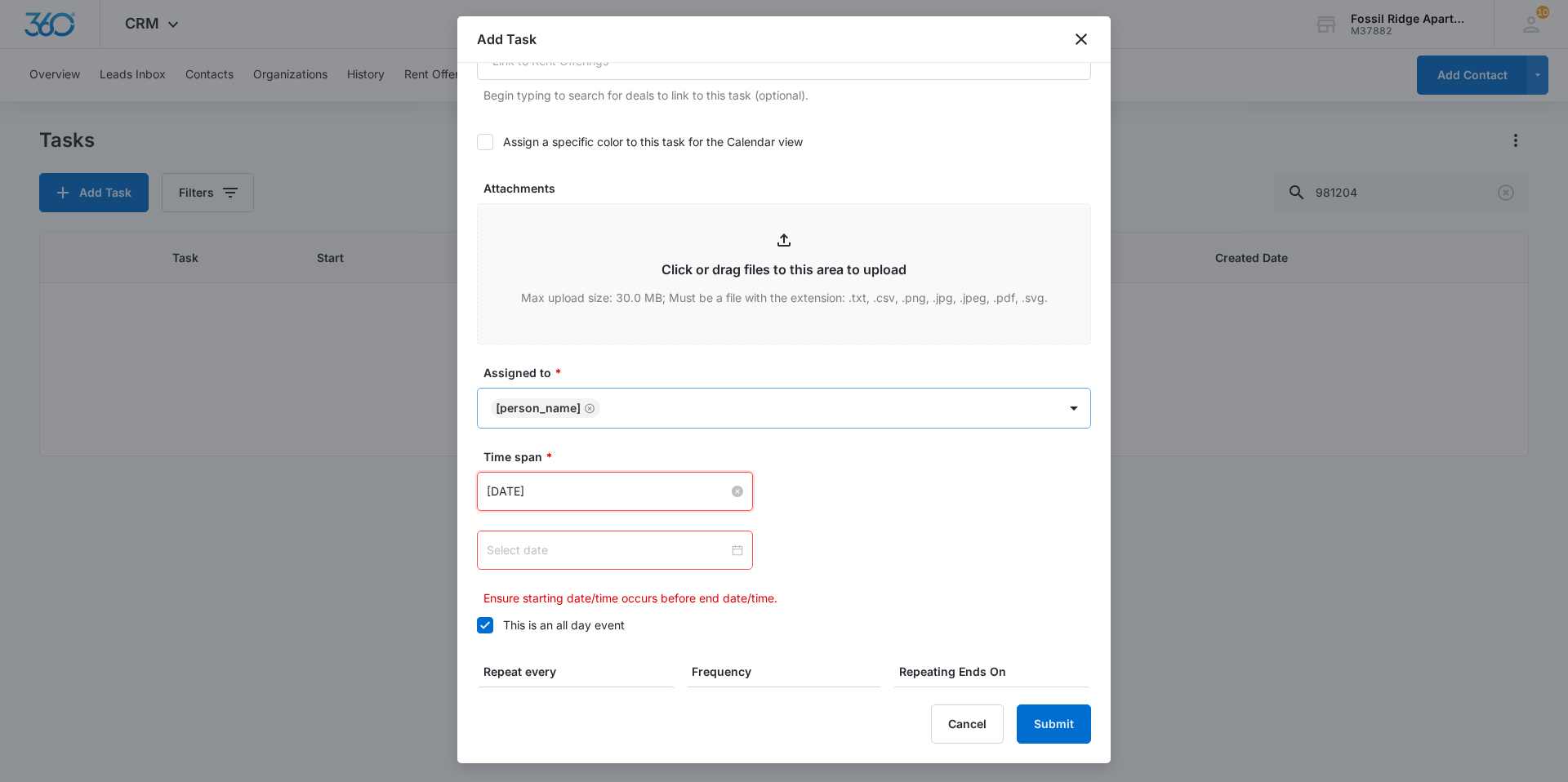
click at [730, 549] on div at bounding box center [615, 549] width 257 height 18
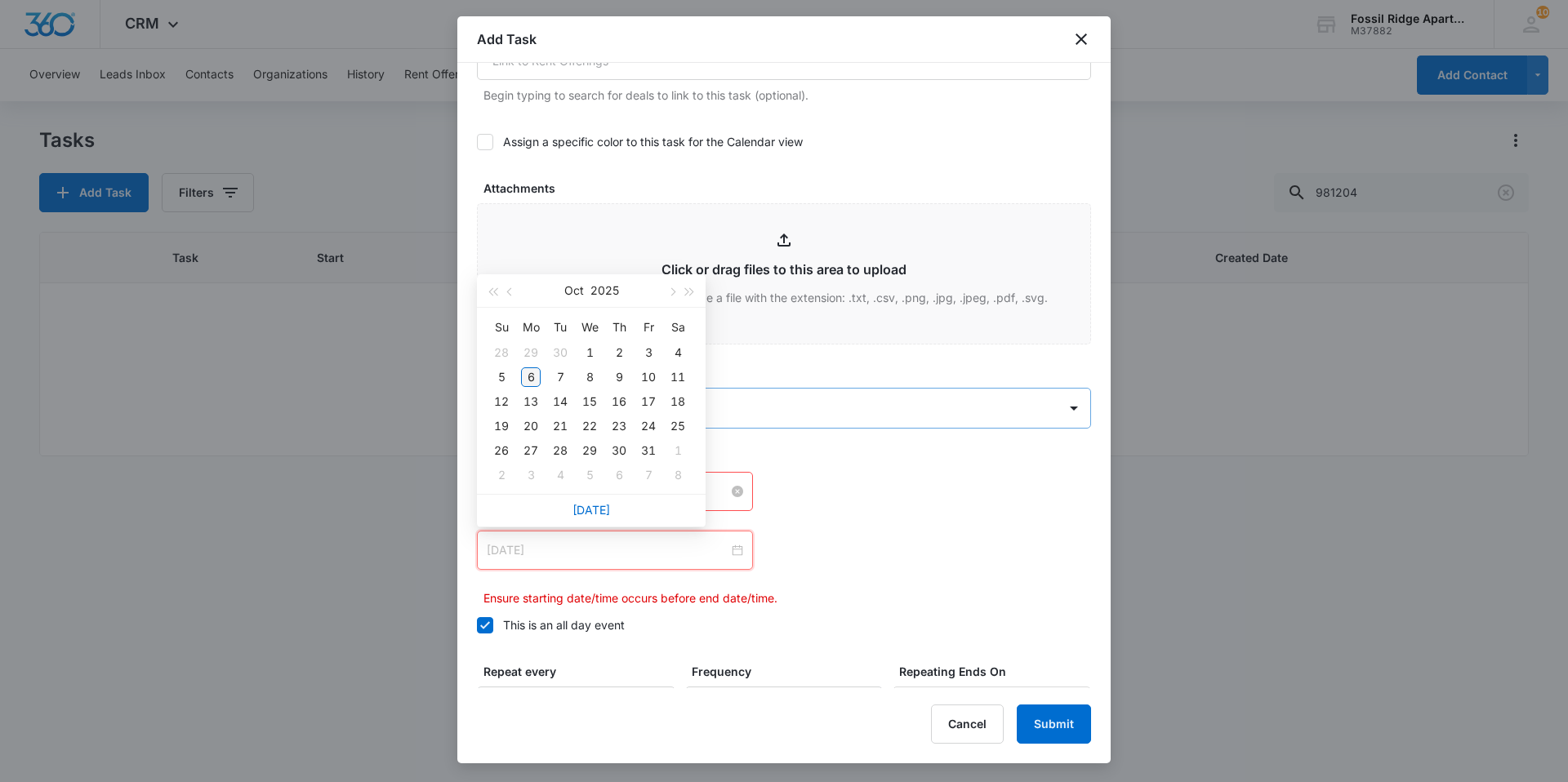
type input "Oct 6, 2025"
click at [536, 377] on div "6" at bounding box center [530, 377] width 20 height 20
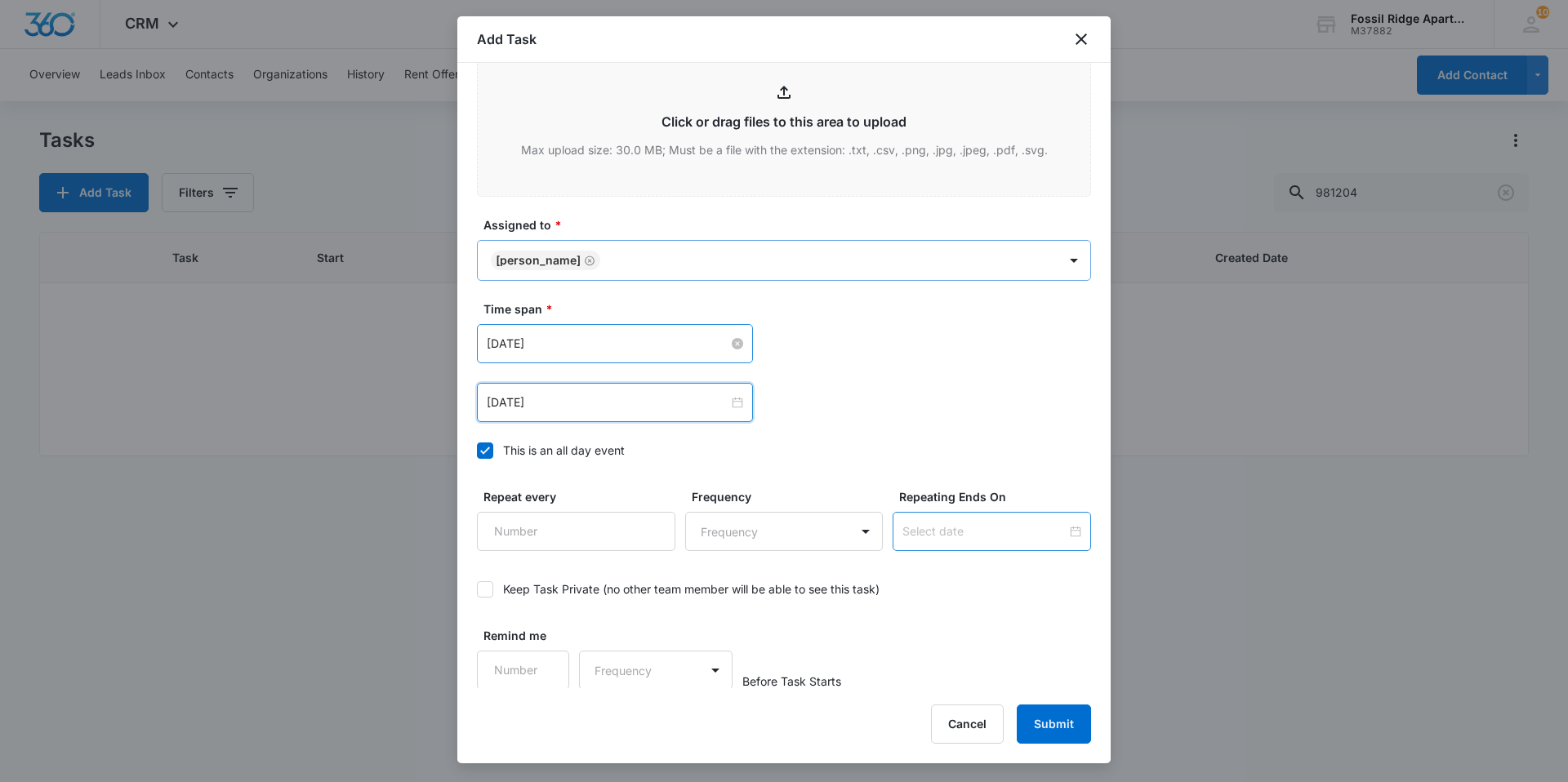
scroll to position [884, 0]
click at [758, 725] on button "Submit" at bounding box center [1053, 724] width 74 height 39
